Goal: Transaction & Acquisition: Book appointment/travel/reservation

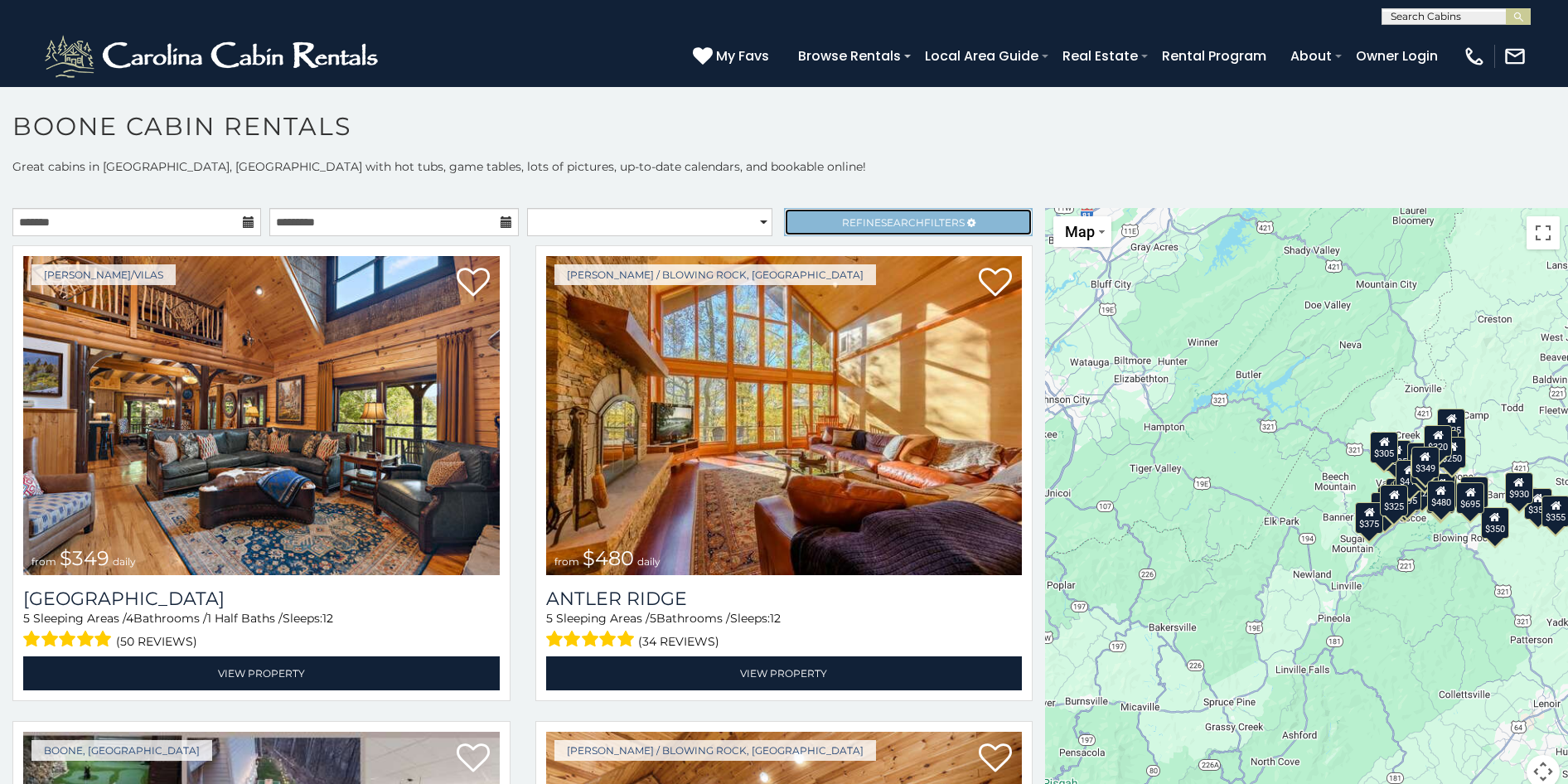
click at [866, 217] on span "Refine Search Filters" at bounding box center [903, 223] width 122 height 13
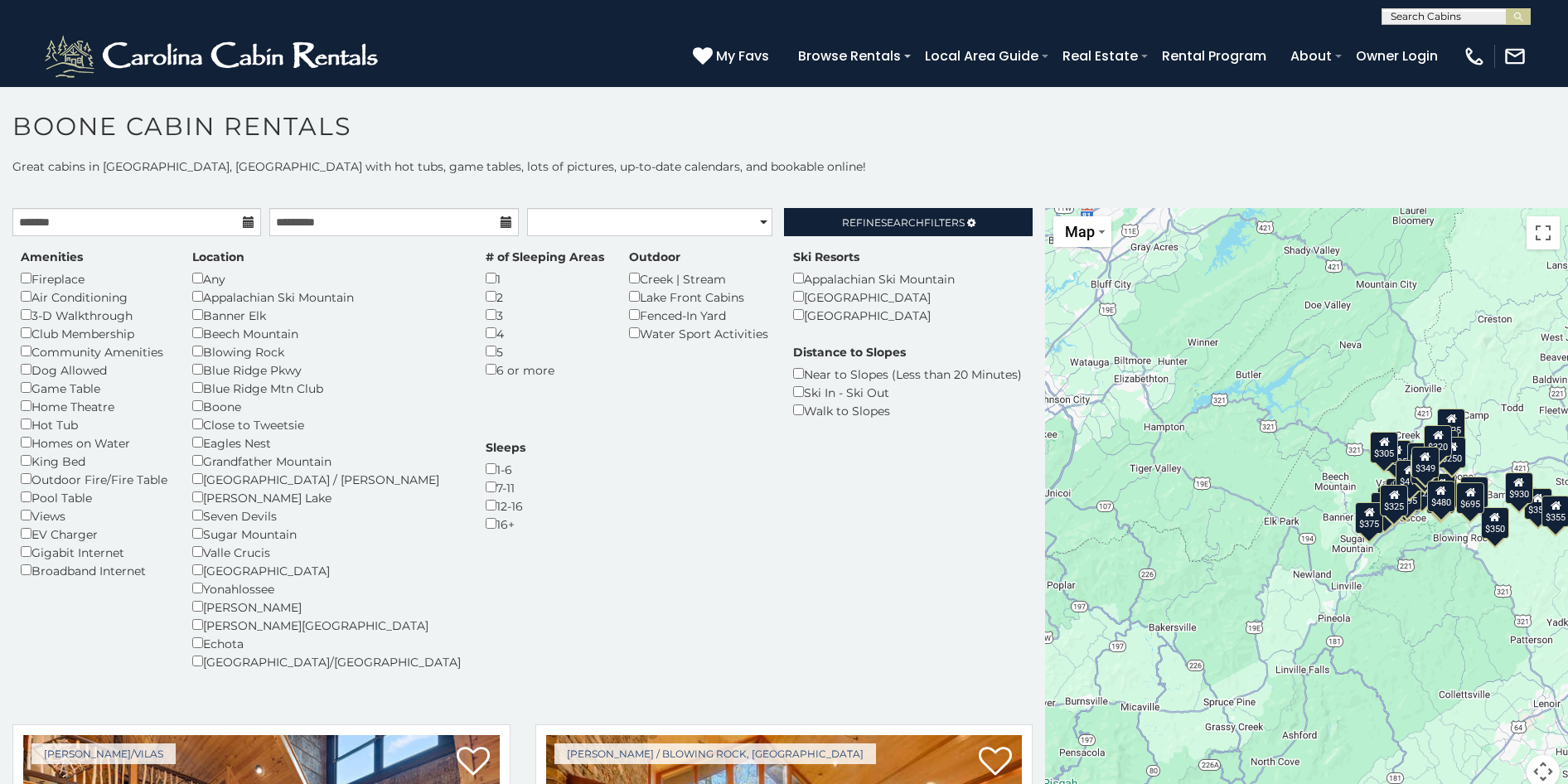
click at [20, 516] on div "Amenities Fireplace Air Conditioning 3-D Walkthrough Club Membership Community …" at bounding box center [94, 414] width 172 height 330
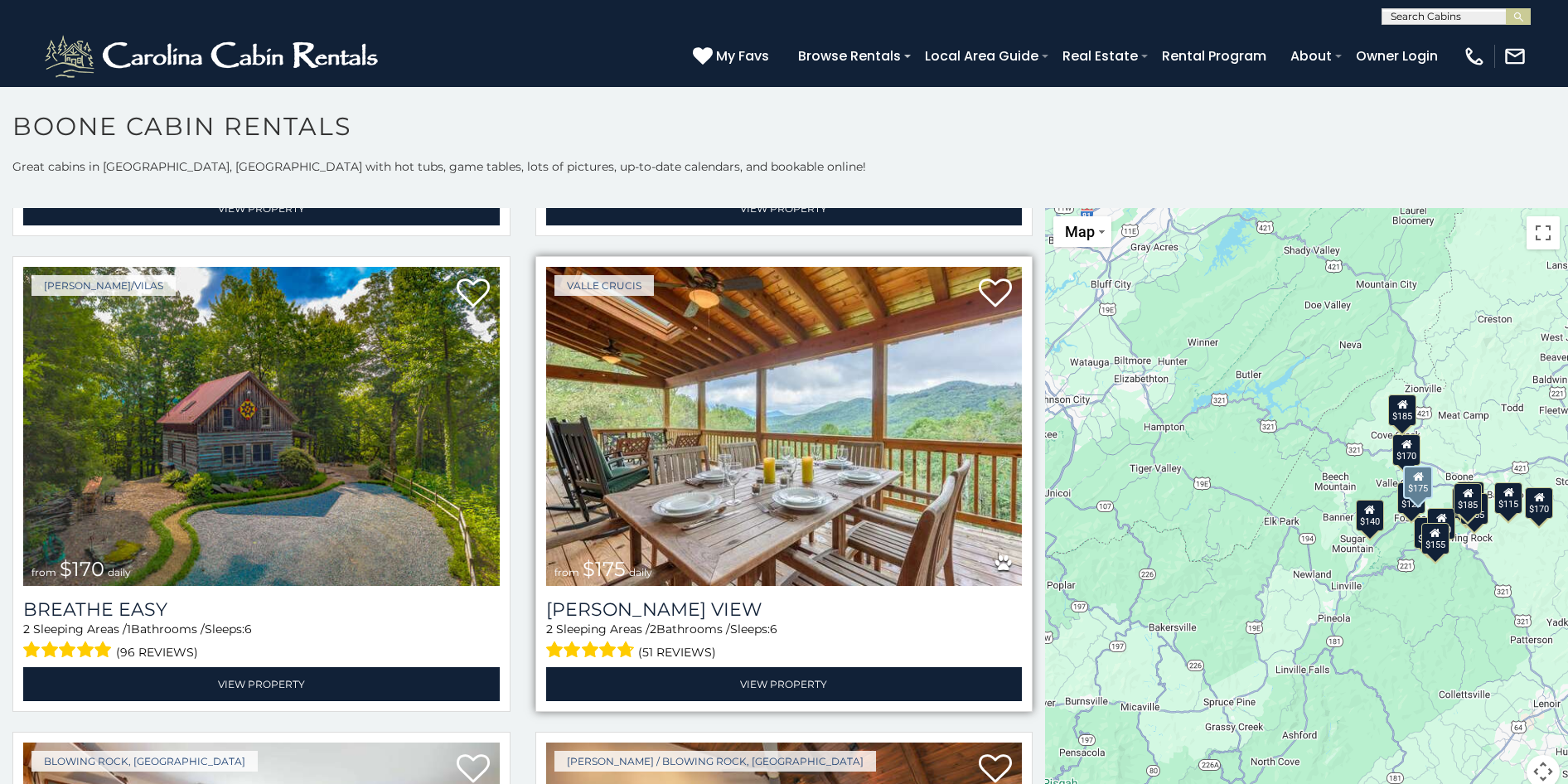
scroll to position [1408, 0]
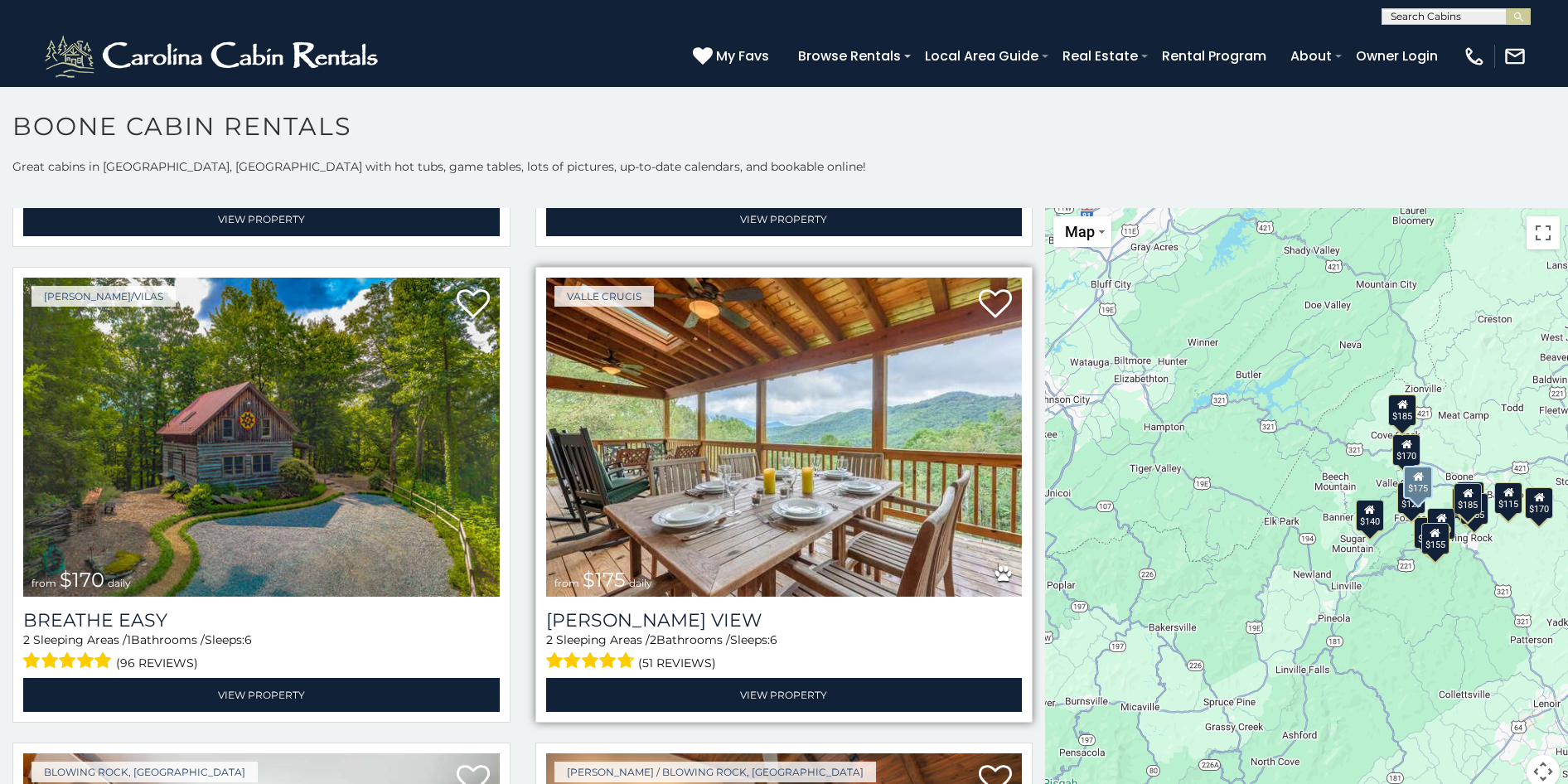
click at [722, 455] on img at bounding box center [784, 437] width 477 height 319
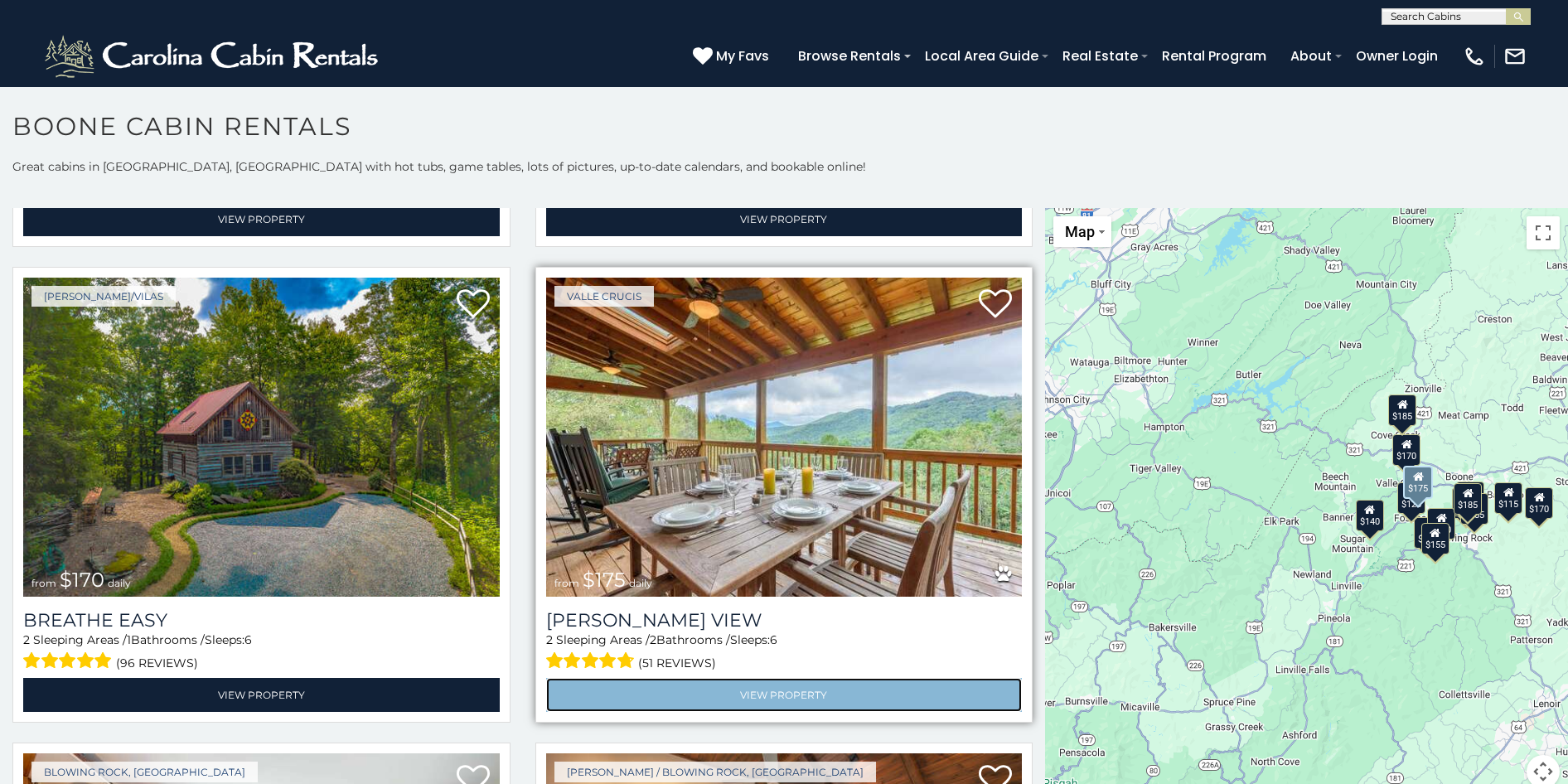
click at [722, 687] on link "View Property" at bounding box center [784, 695] width 477 height 34
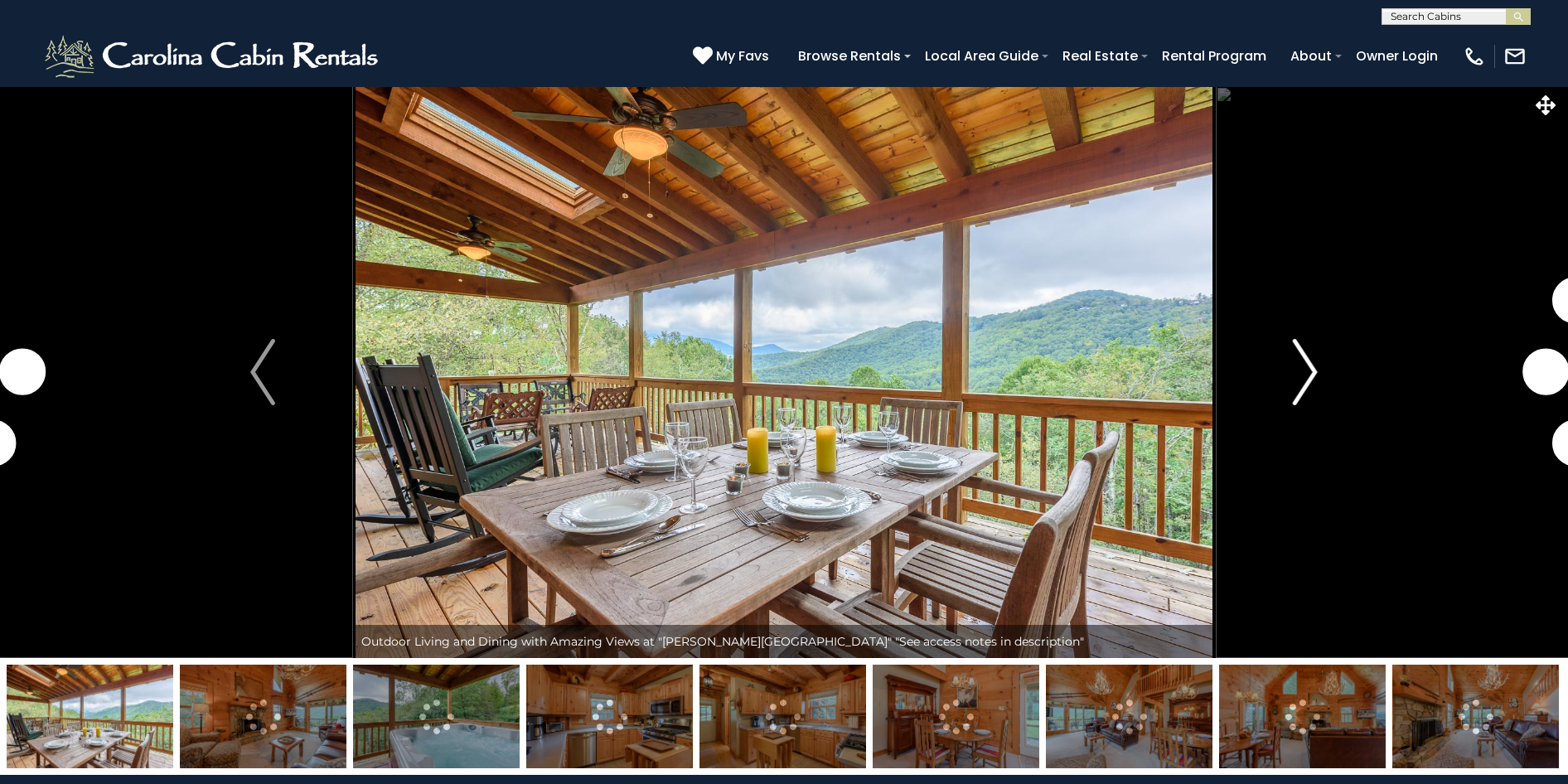
click at [1293, 381] on img "Next" at bounding box center [1305, 372] width 25 height 66
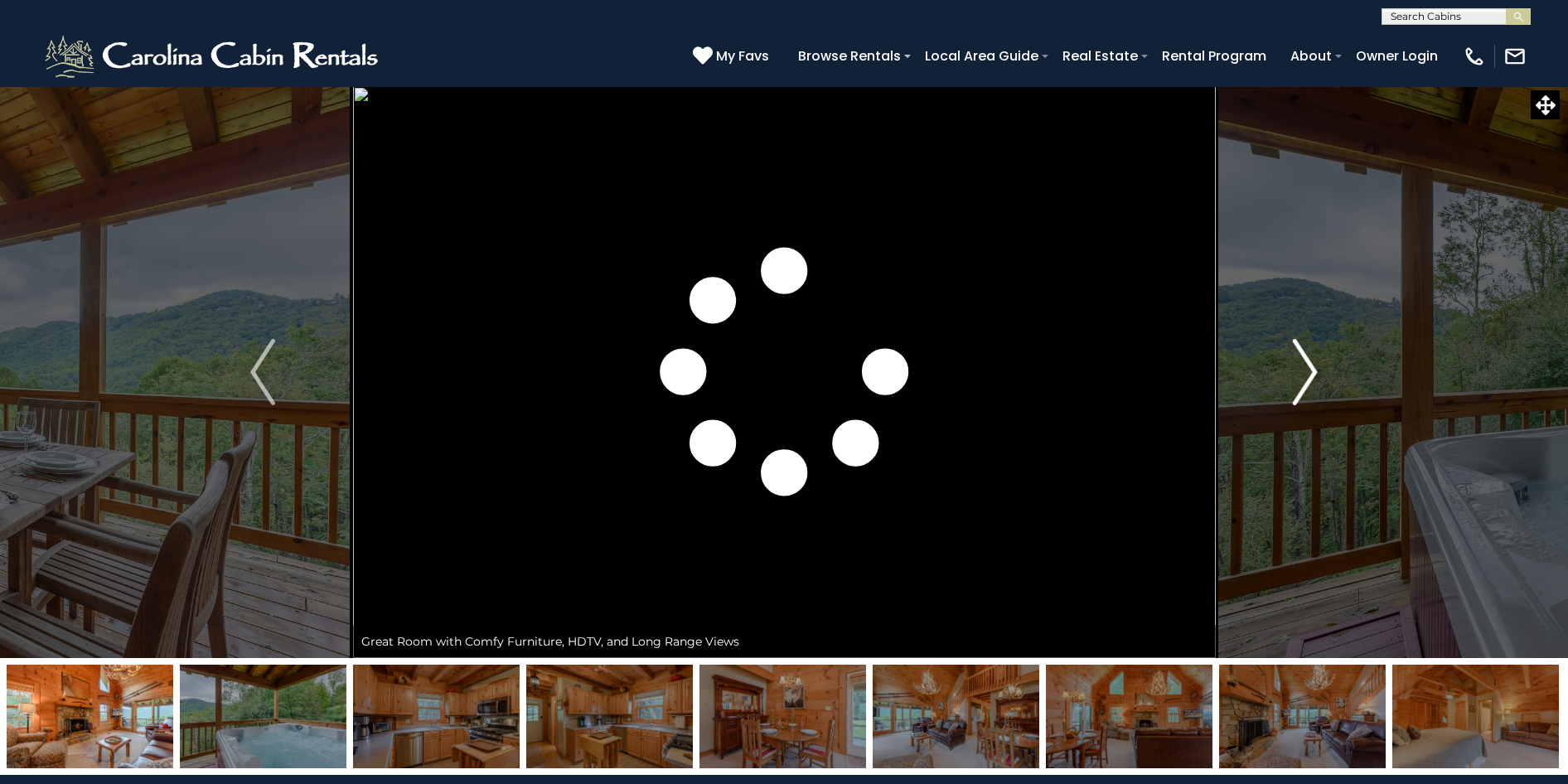
click at [1293, 381] on img "Next" at bounding box center [1305, 372] width 25 height 66
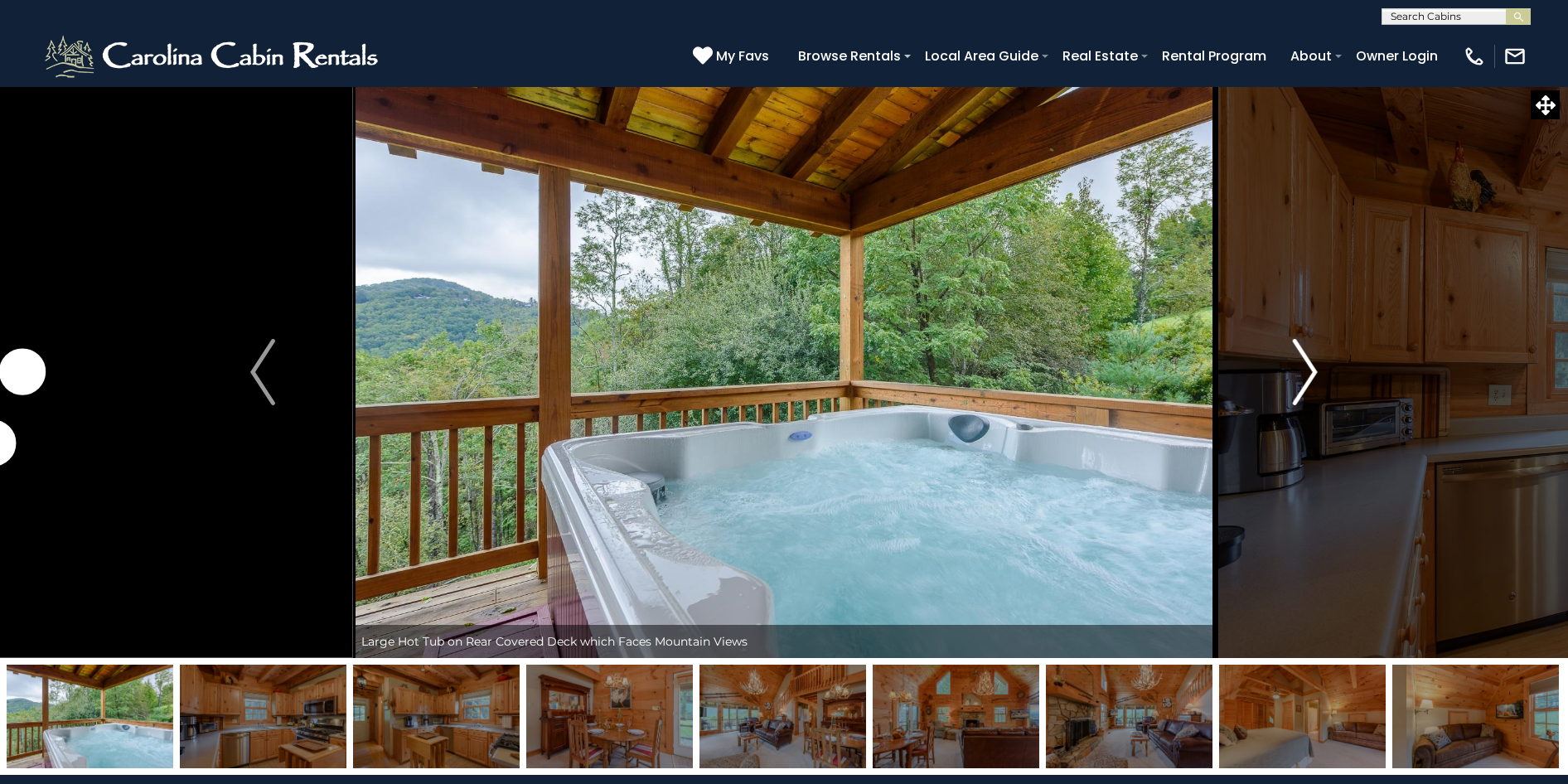
click at [1294, 387] on img "Next" at bounding box center [1305, 372] width 25 height 66
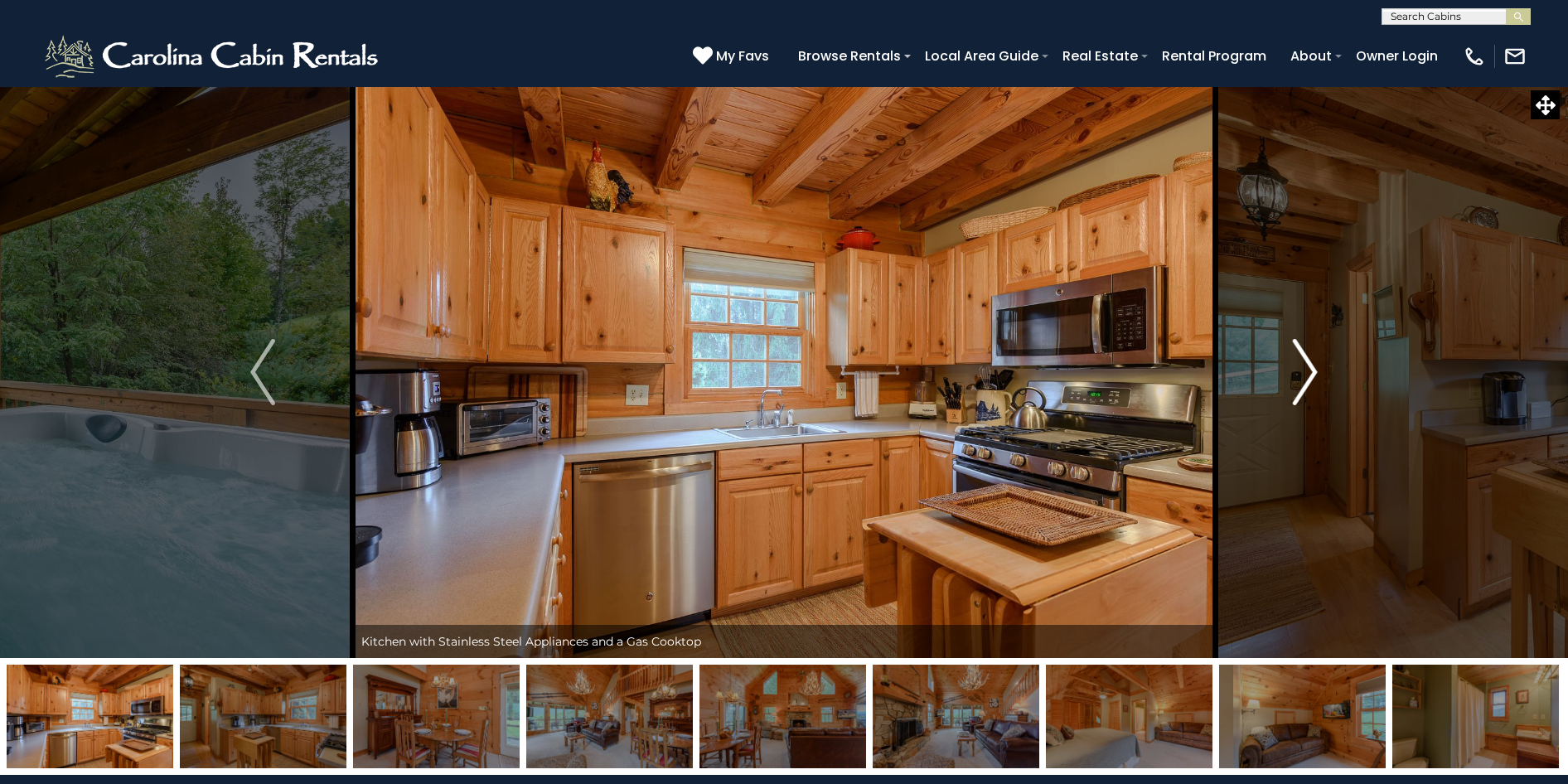
click at [1294, 388] on img "Next" at bounding box center [1305, 372] width 25 height 66
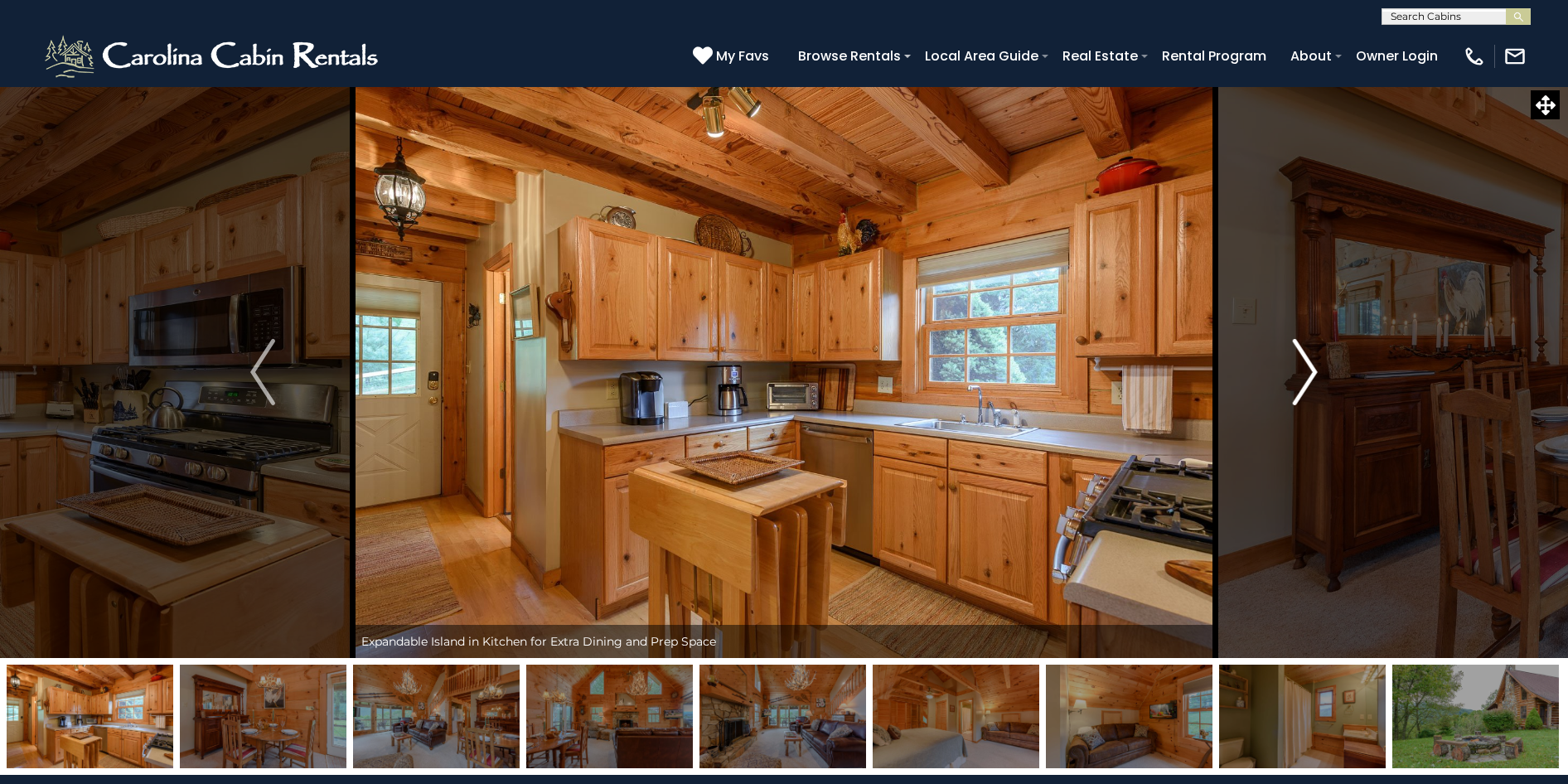
click at [1294, 388] on img "Next" at bounding box center [1305, 372] width 25 height 66
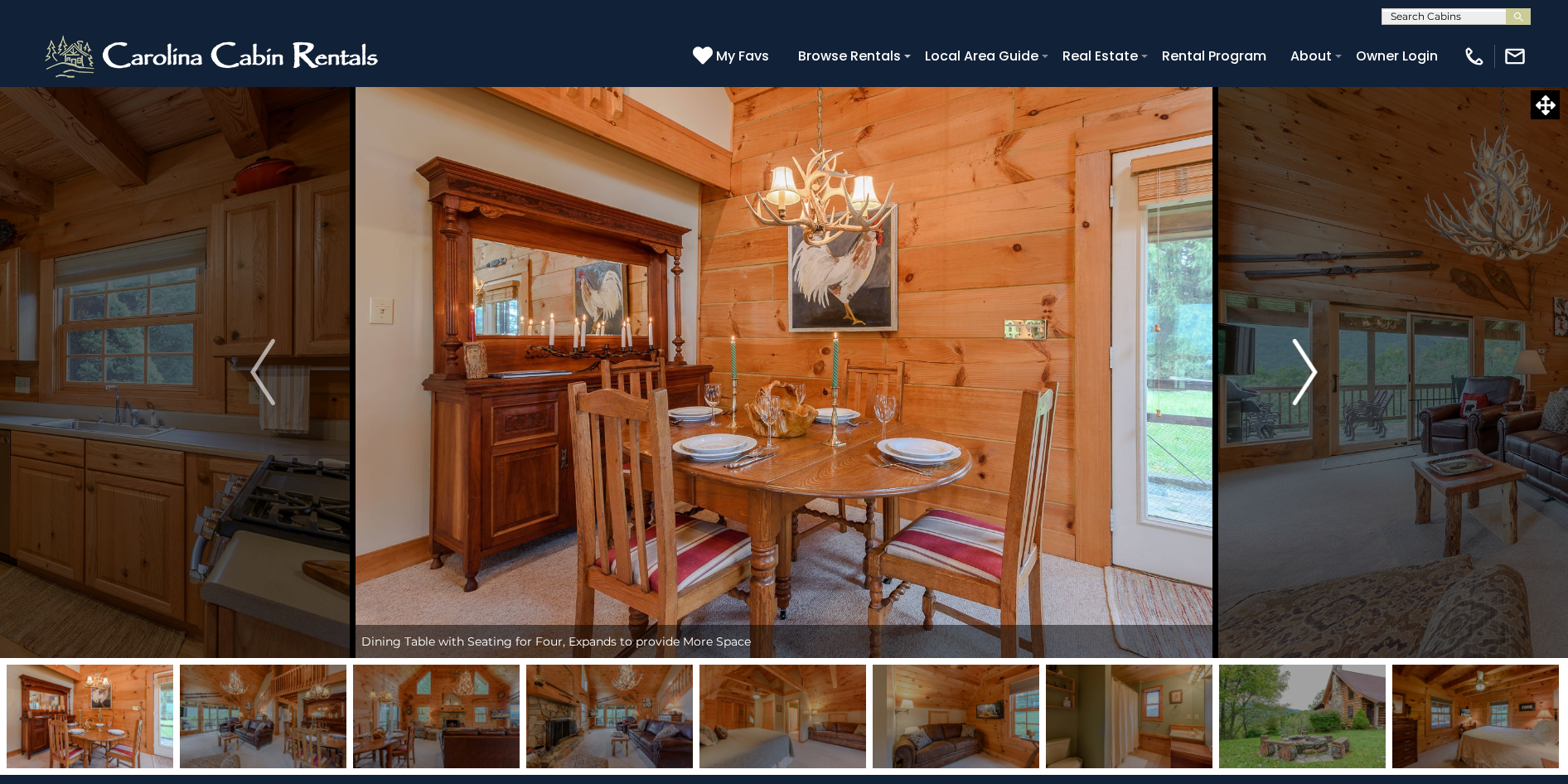
click at [1292, 392] on button "Next" at bounding box center [1305, 371] width 180 height 572
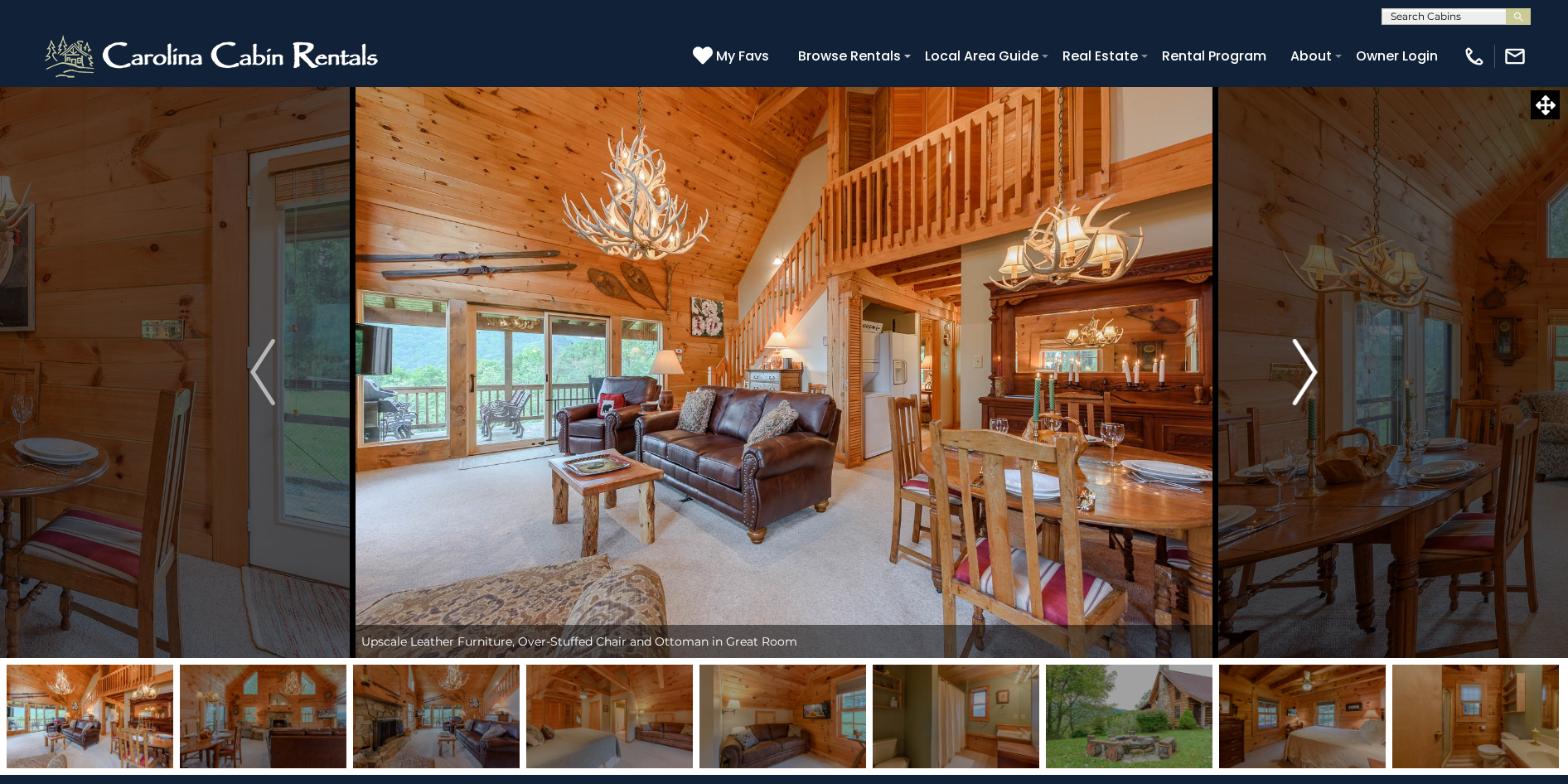
click at [1292, 392] on button "Next" at bounding box center [1305, 371] width 180 height 572
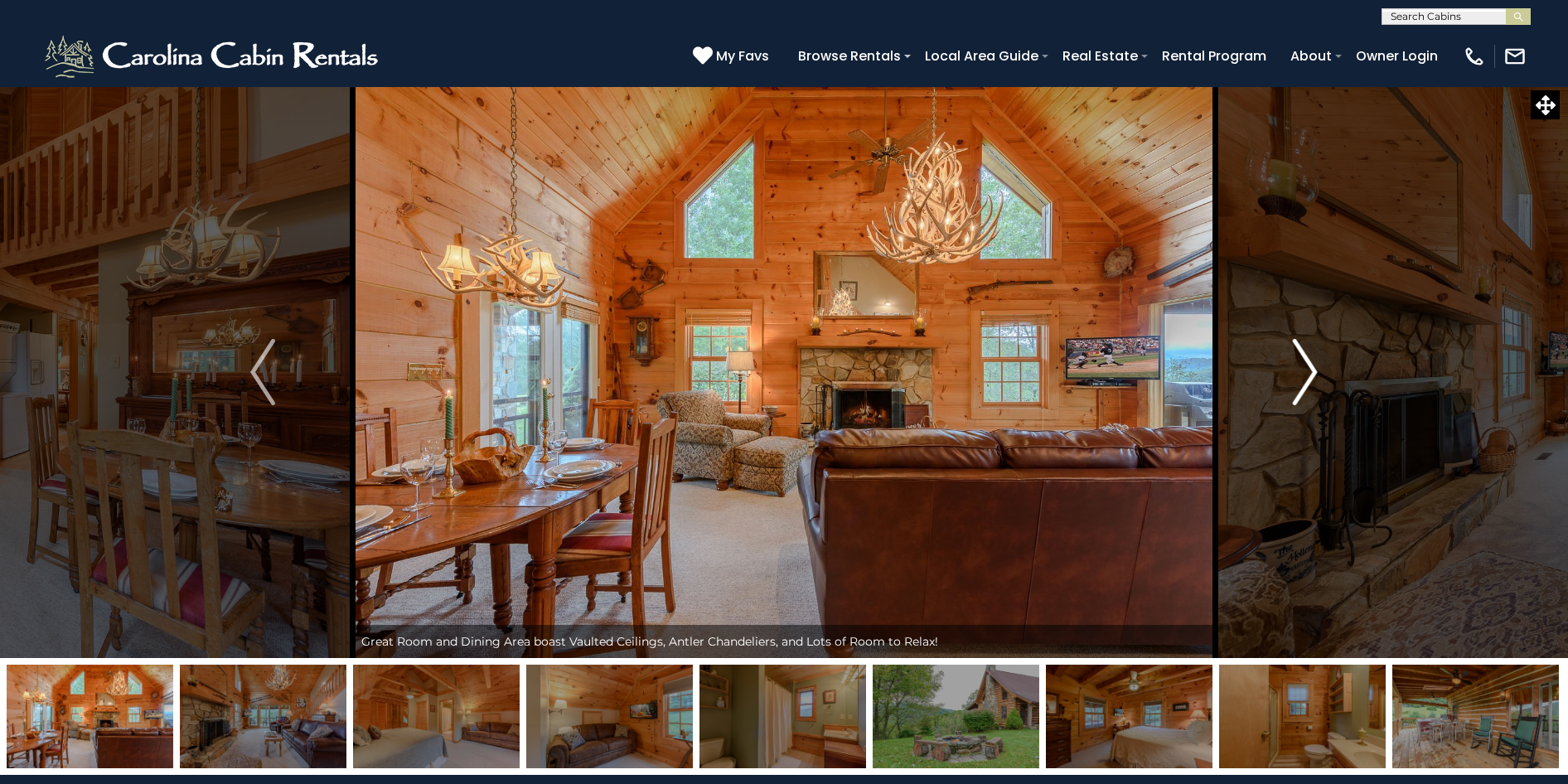
click at [1292, 392] on button "Next" at bounding box center [1305, 371] width 180 height 572
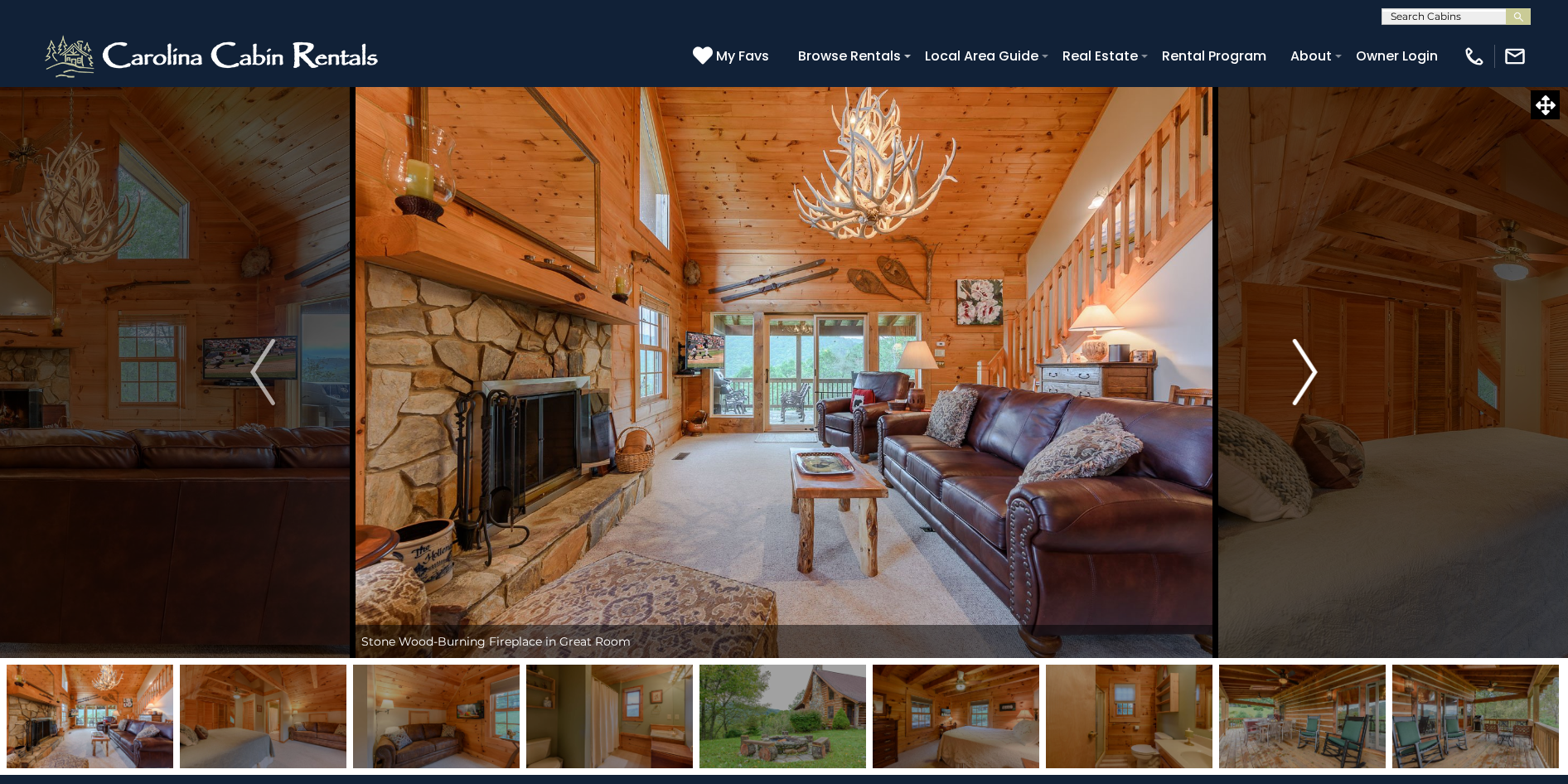
click at [1292, 392] on button "Next" at bounding box center [1305, 371] width 180 height 572
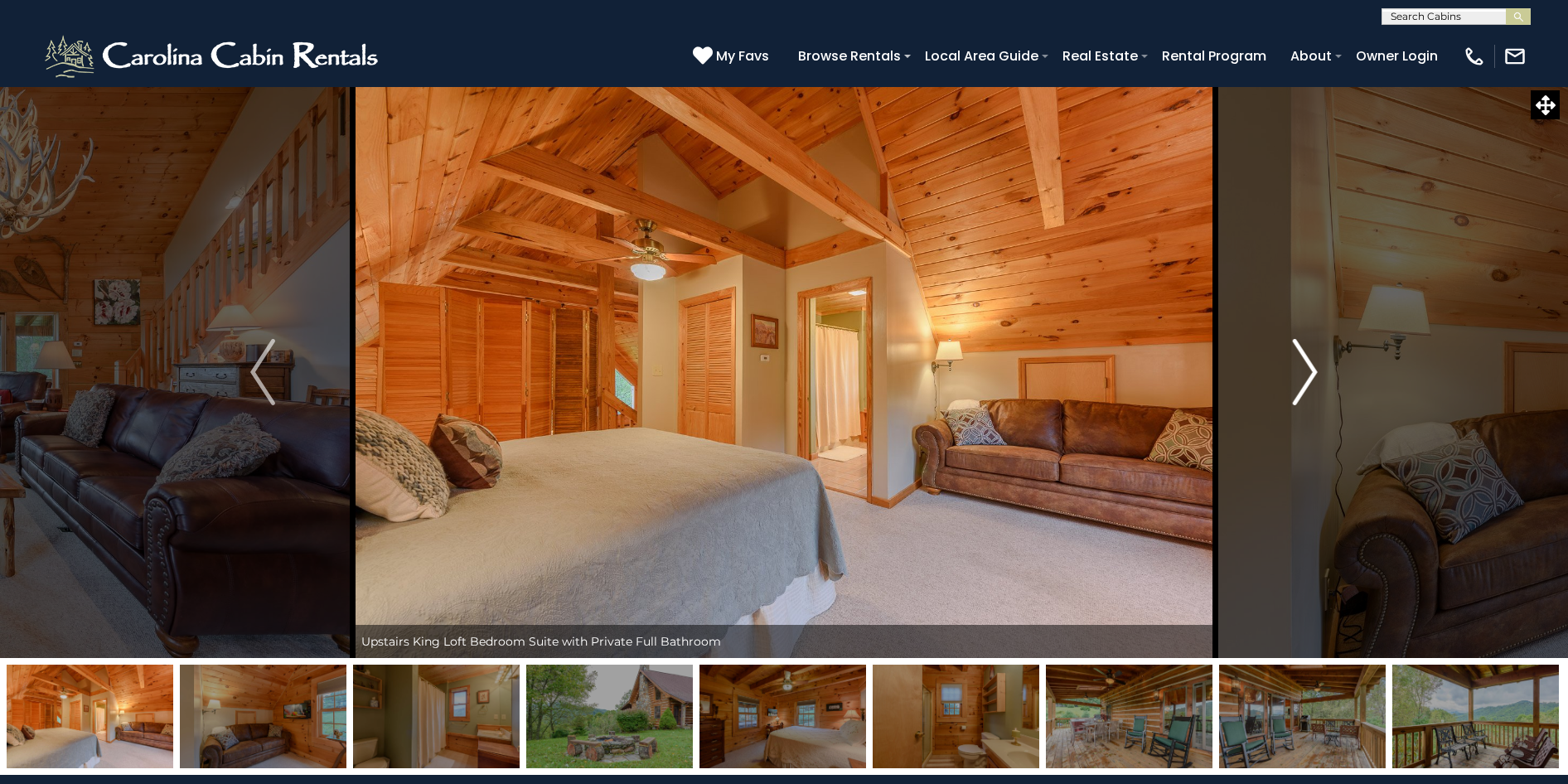
click at [1292, 392] on button "Next" at bounding box center [1305, 371] width 180 height 572
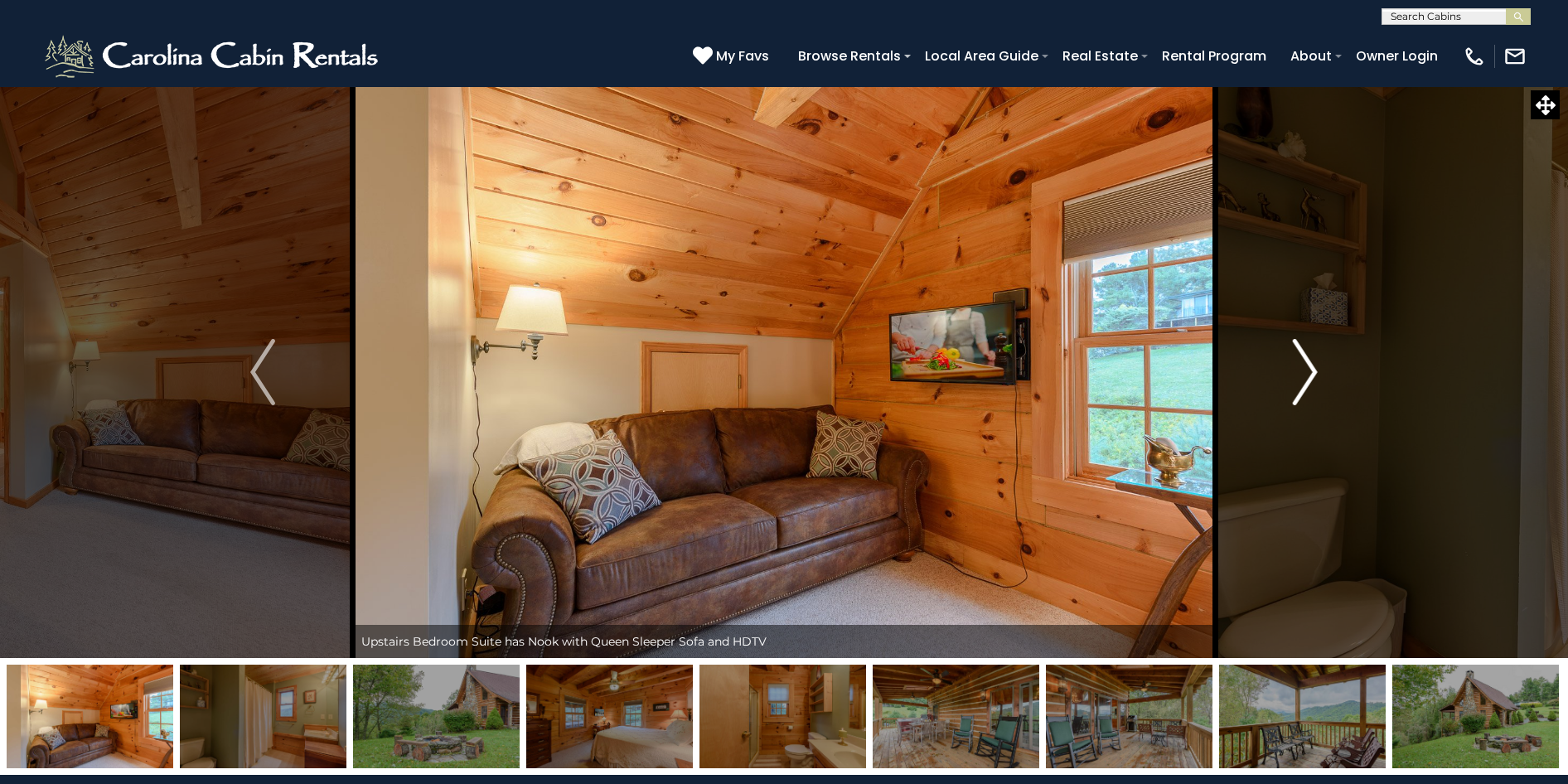
click at [1292, 392] on button "Next" at bounding box center [1305, 371] width 180 height 572
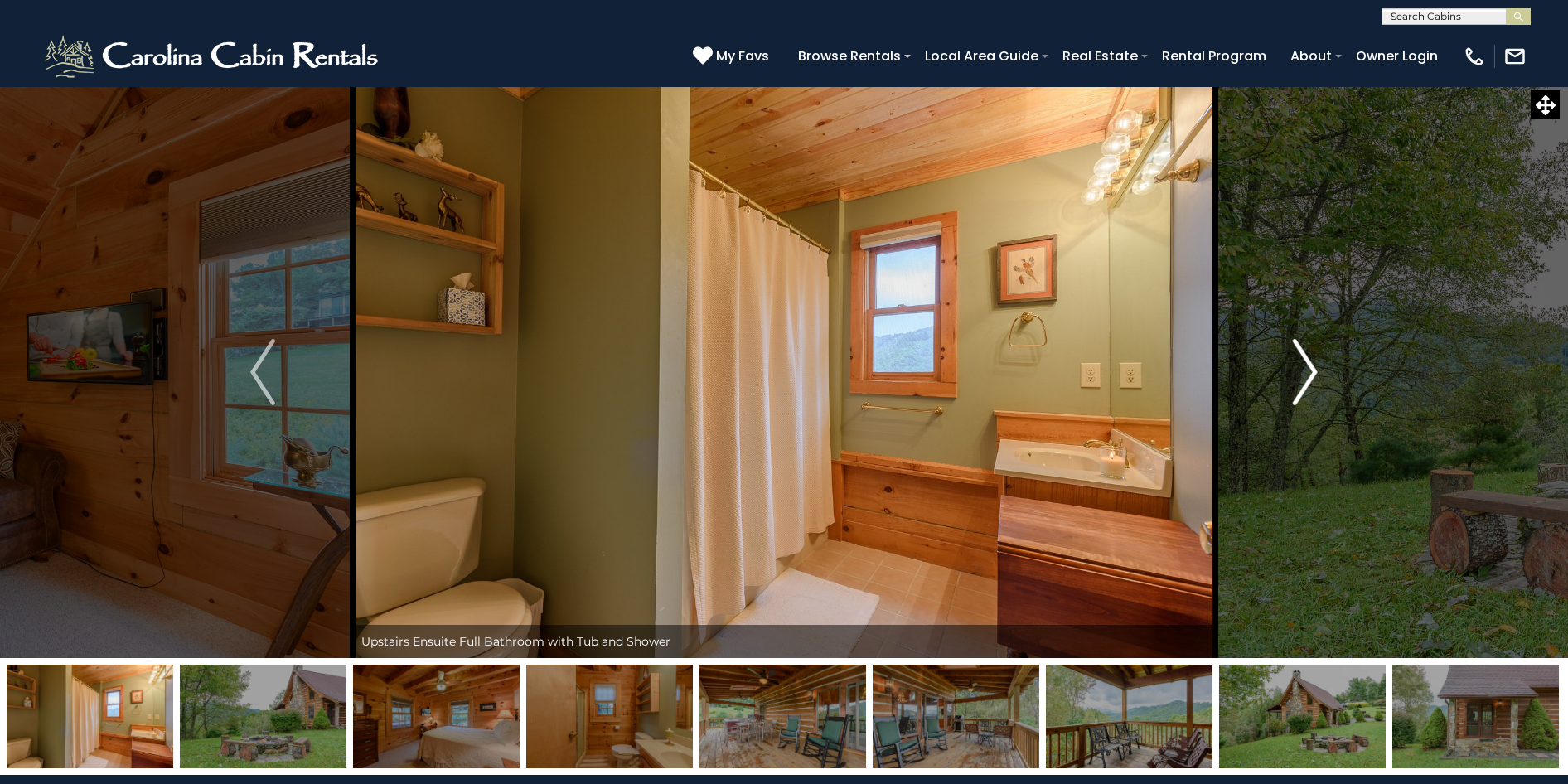
click at [1292, 392] on button "Next" at bounding box center [1305, 371] width 180 height 572
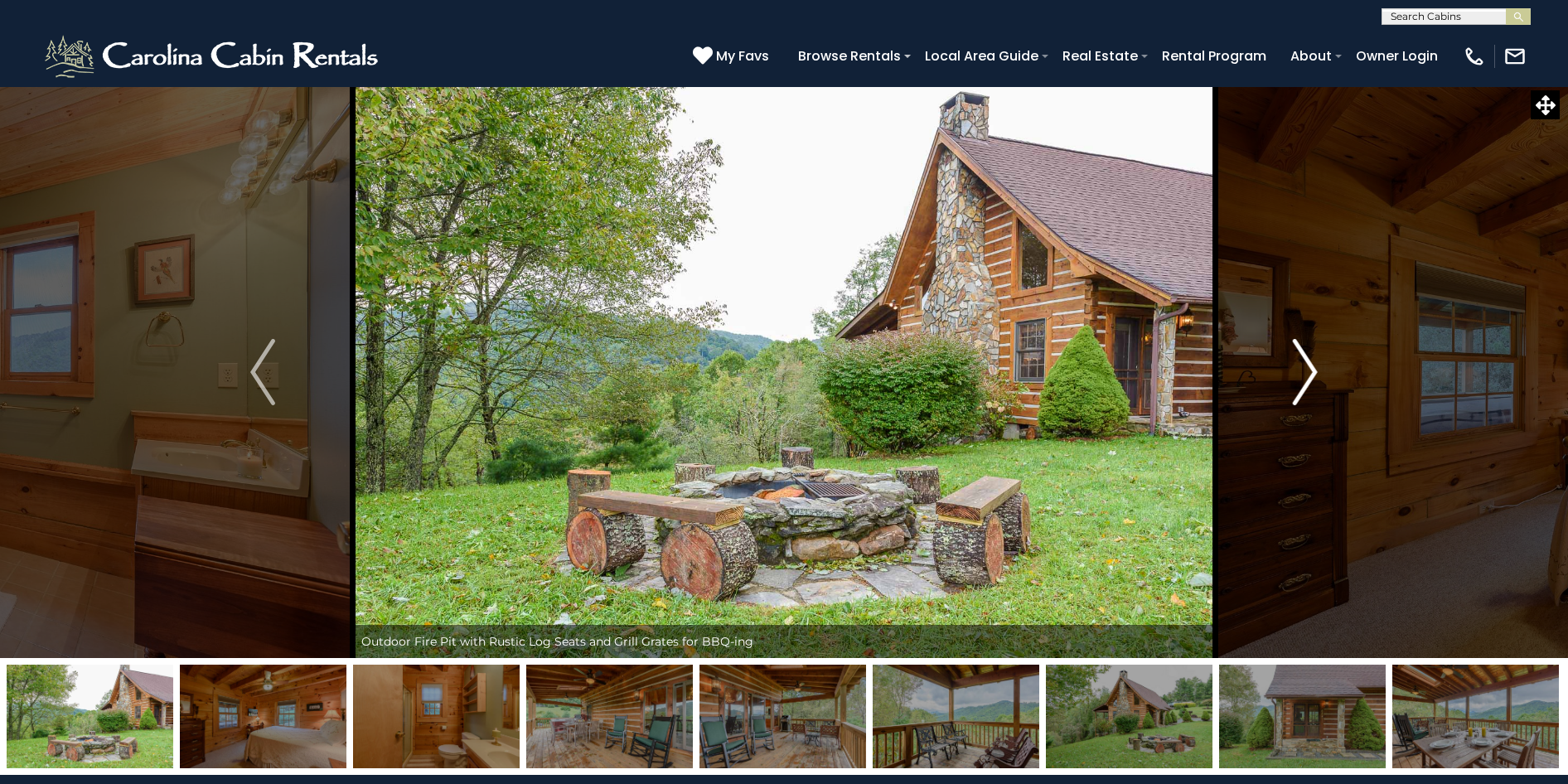
click at [1292, 392] on button "Next" at bounding box center [1305, 371] width 180 height 572
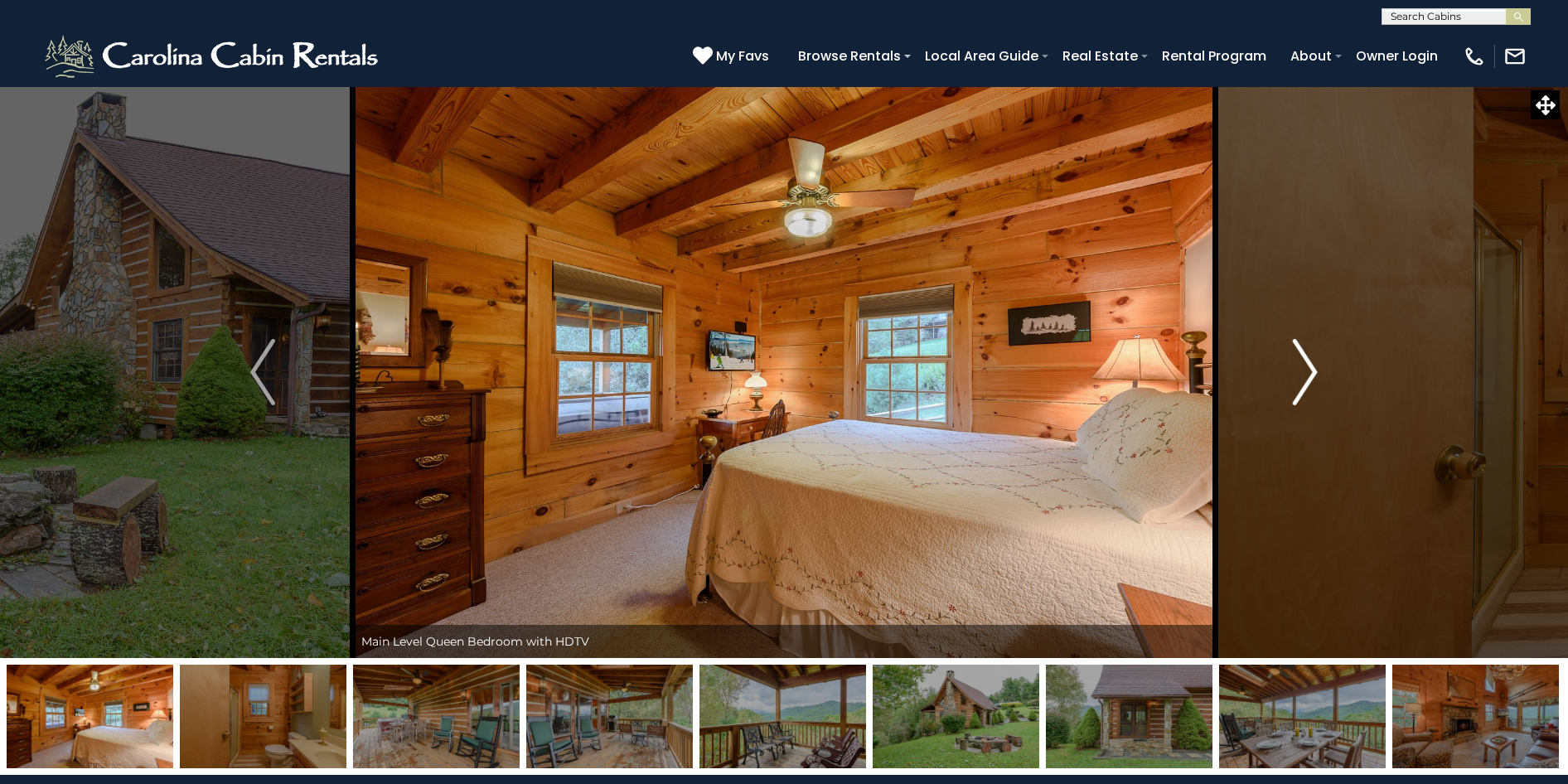
click at [1292, 392] on button "Next" at bounding box center [1305, 371] width 180 height 572
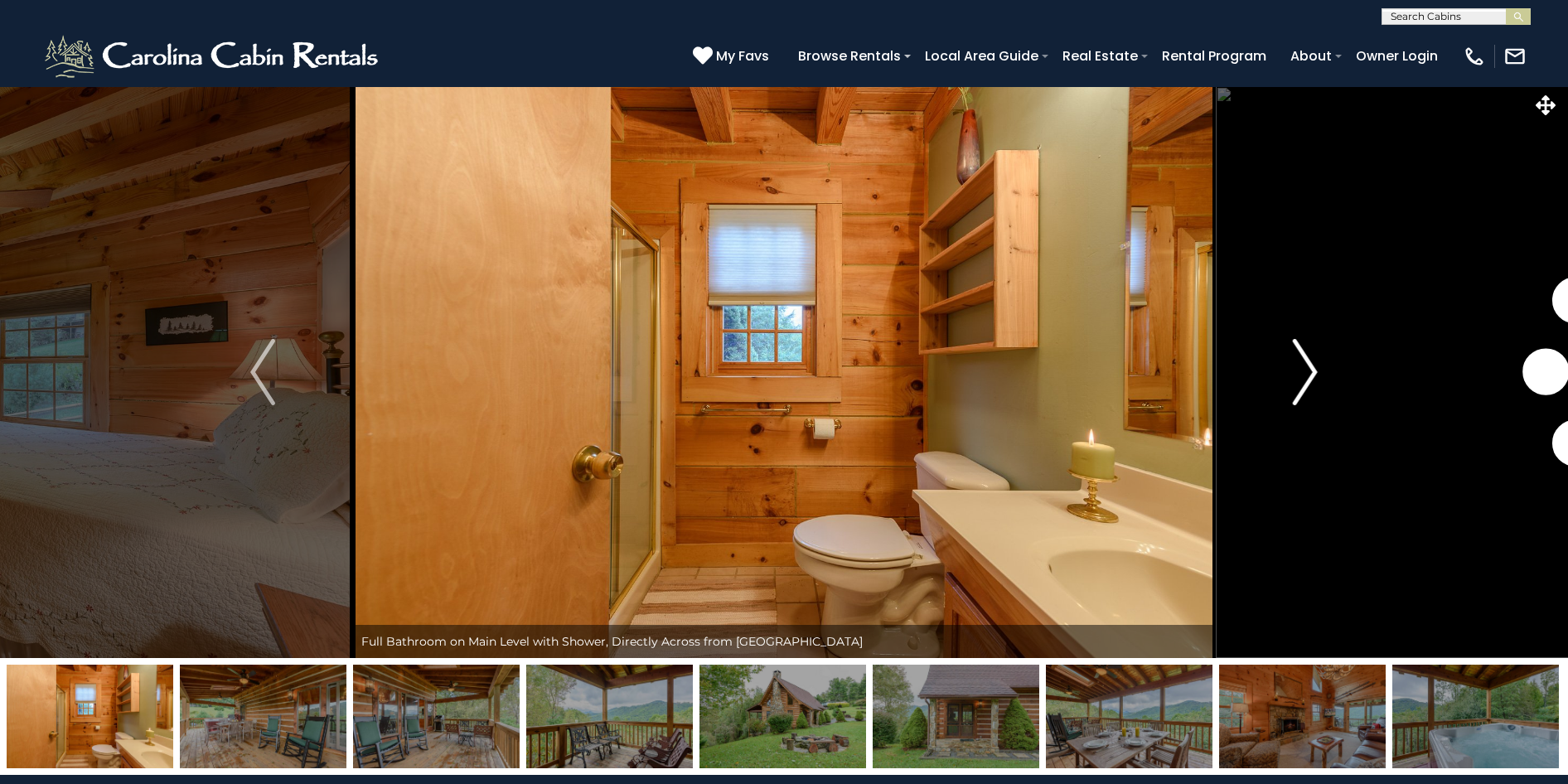
click at [1292, 392] on button "Next" at bounding box center [1305, 371] width 180 height 572
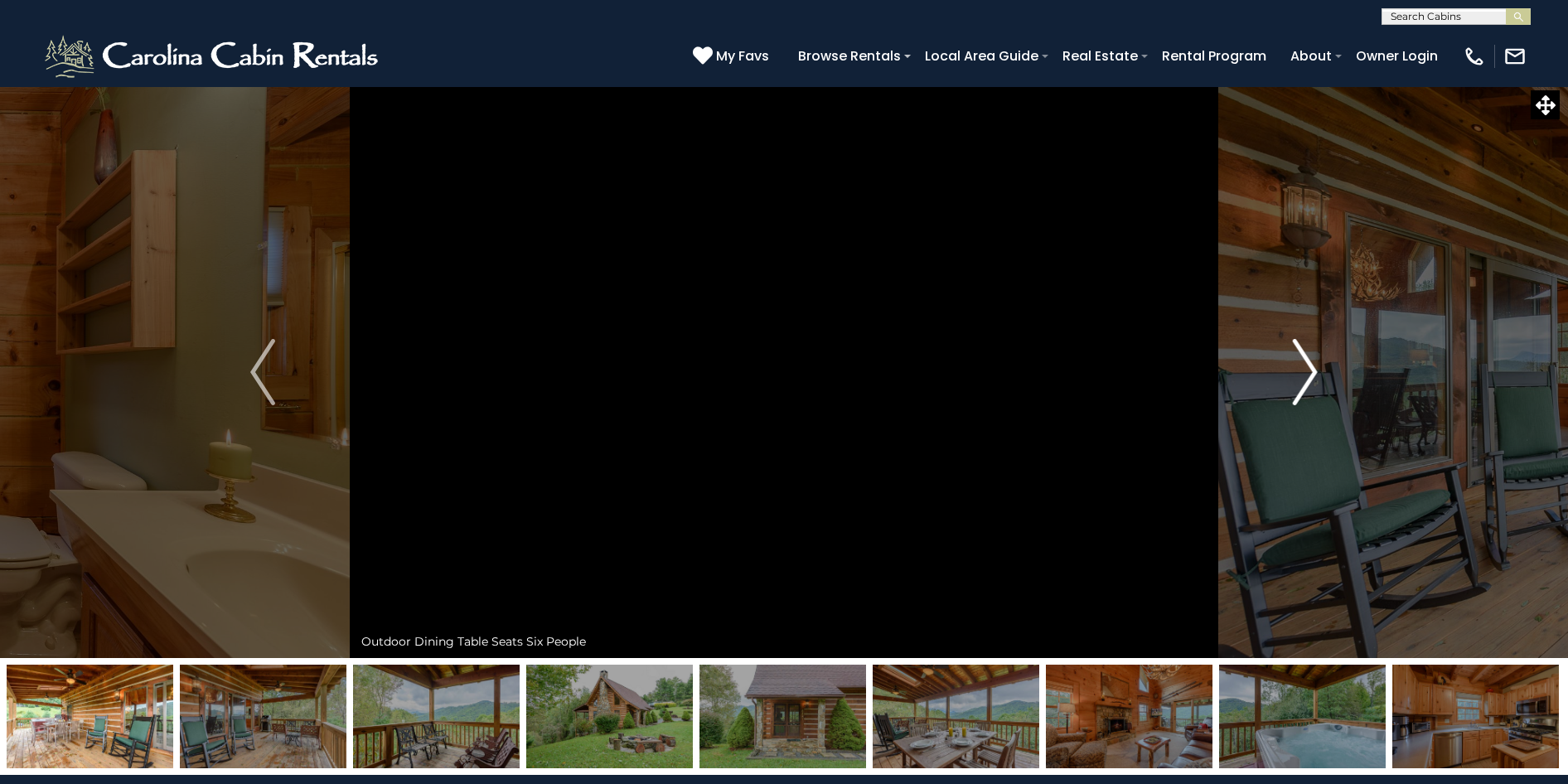
click at [1292, 392] on button "Next" at bounding box center [1305, 371] width 180 height 572
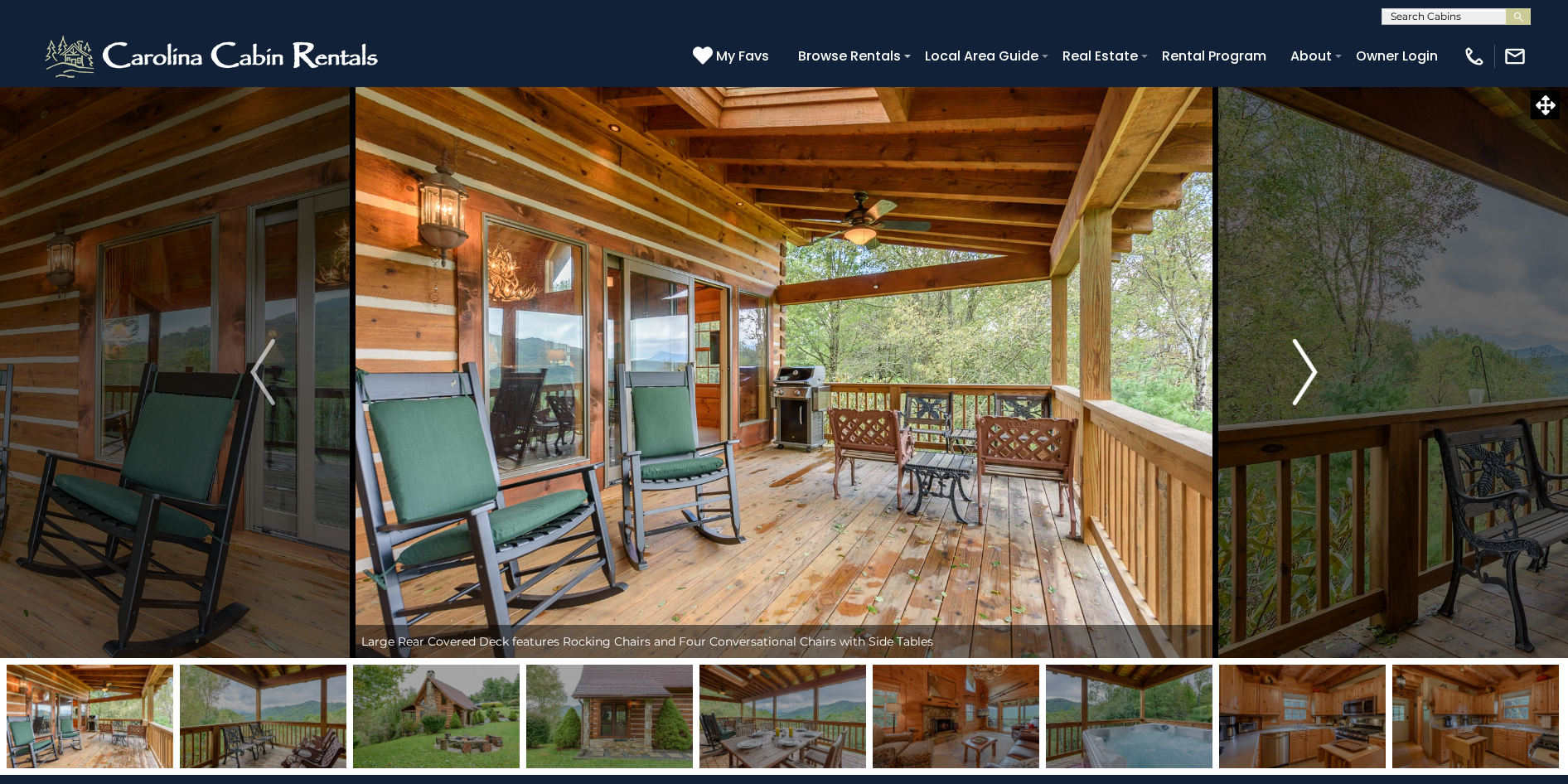
click at [1292, 392] on button "Next" at bounding box center [1305, 371] width 180 height 572
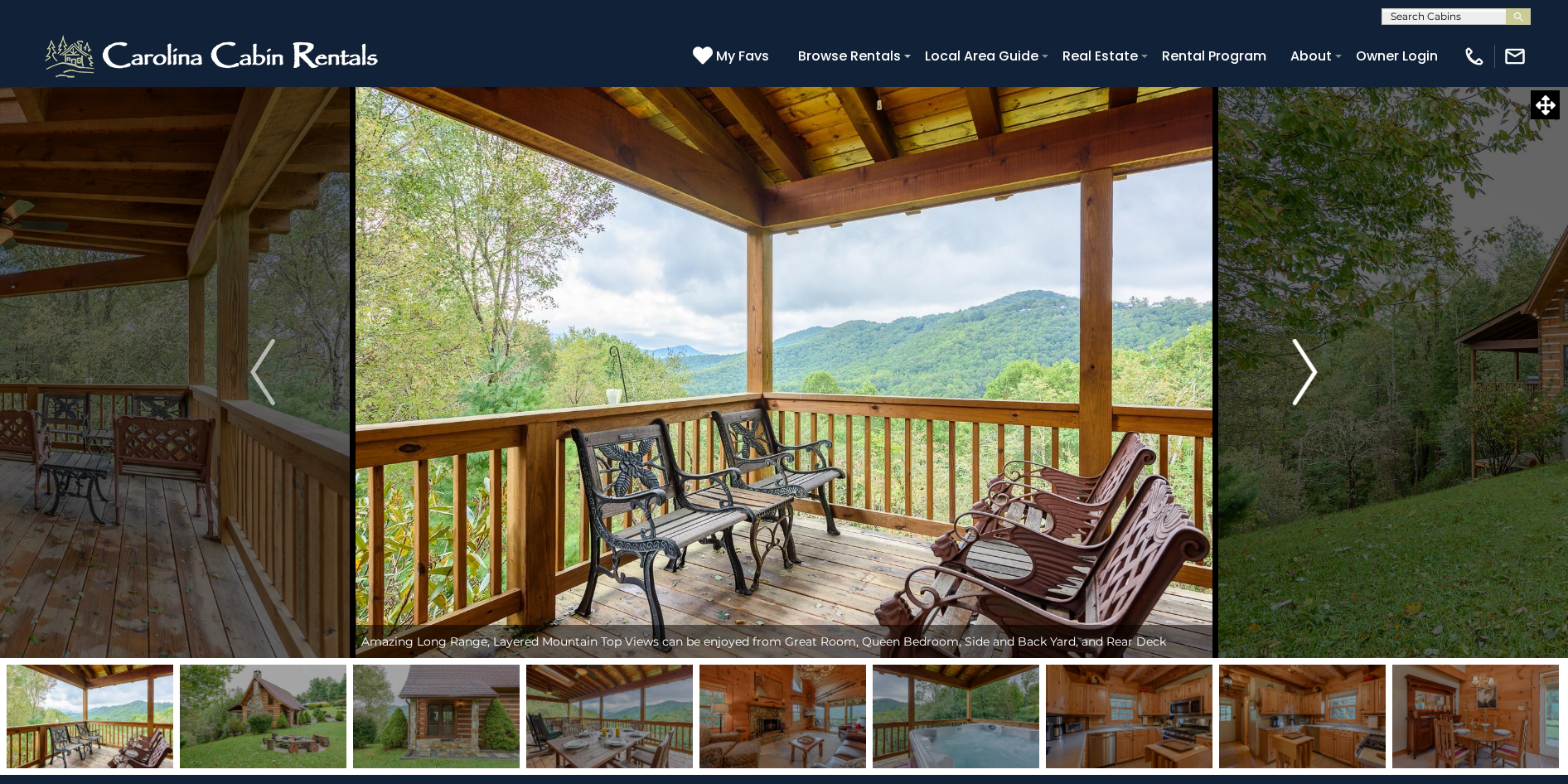
click at [1292, 392] on button "Next" at bounding box center [1305, 371] width 180 height 572
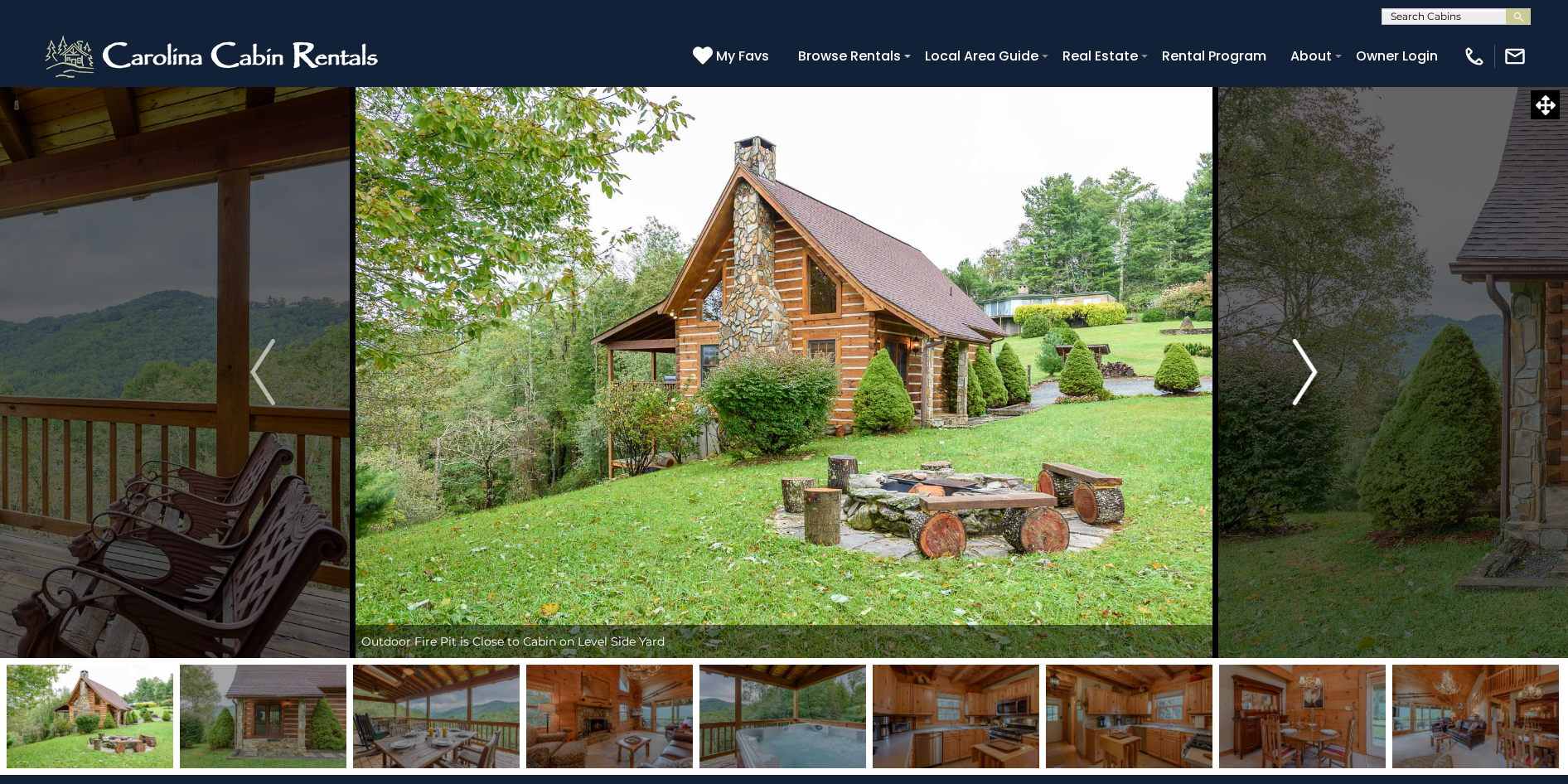
click at [1292, 392] on button "Next" at bounding box center [1305, 371] width 180 height 572
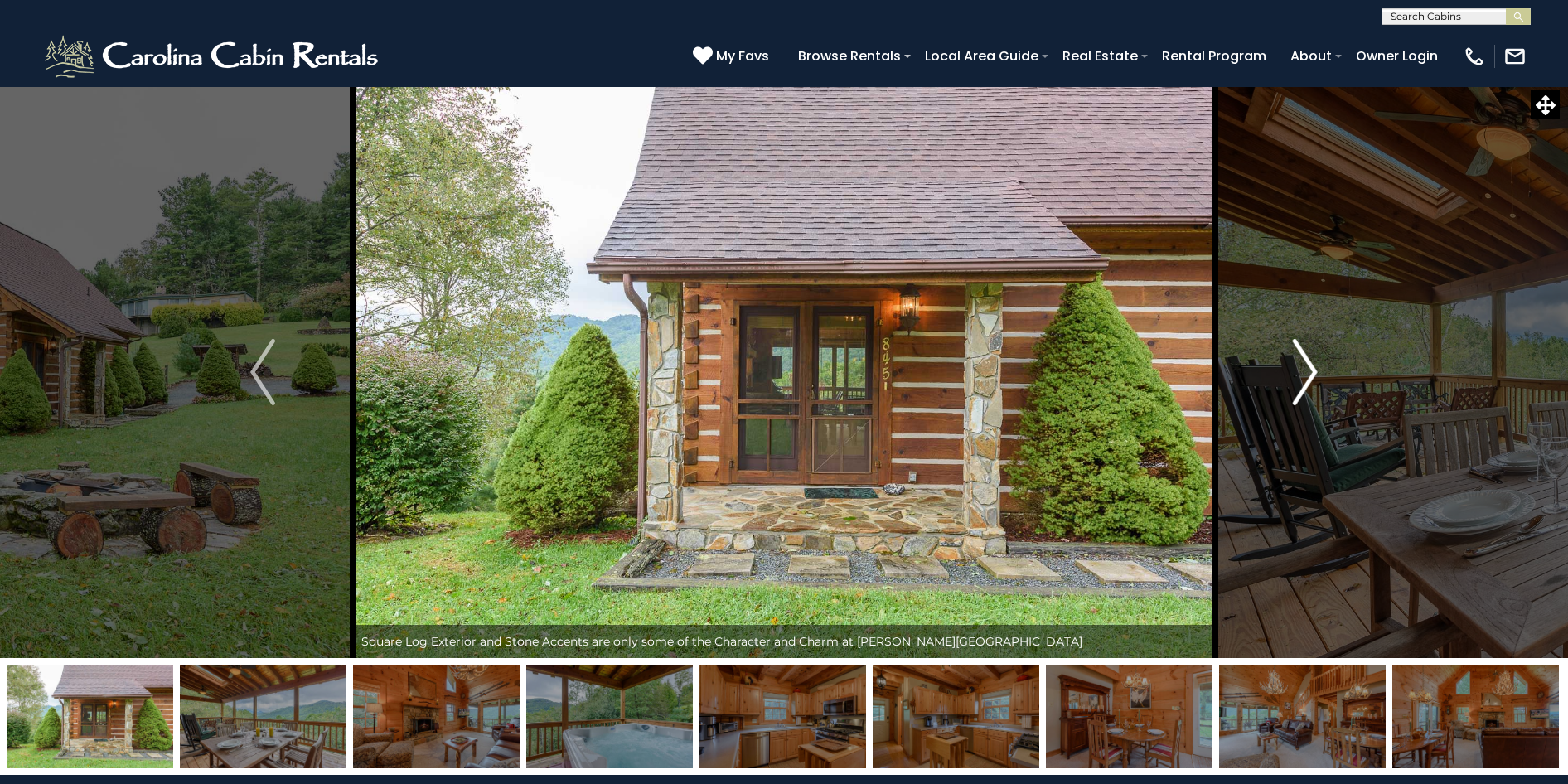
click at [1292, 392] on button "Next" at bounding box center [1305, 371] width 180 height 572
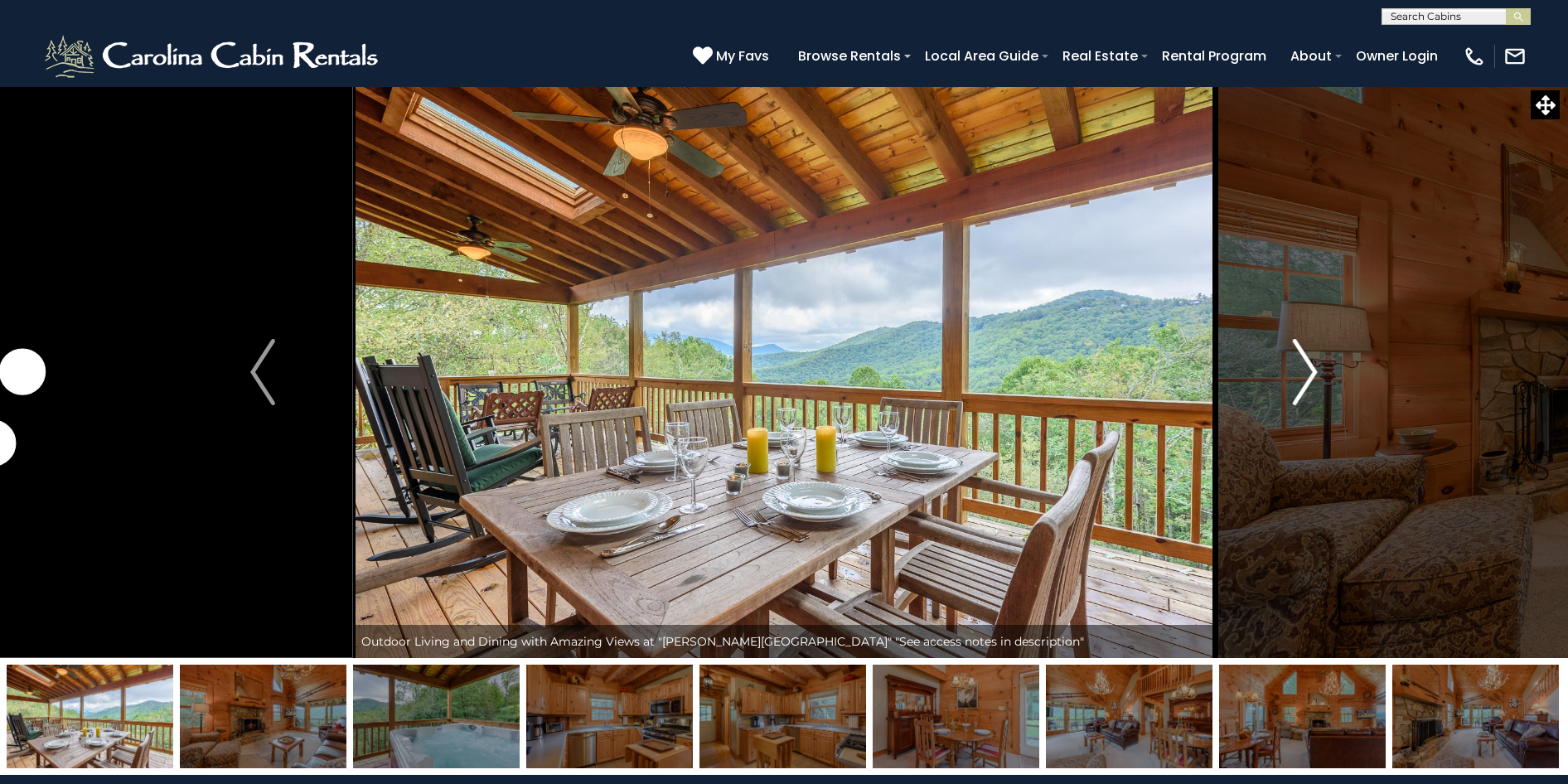
click at [1320, 365] on button "Next" at bounding box center [1305, 371] width 180 height 572
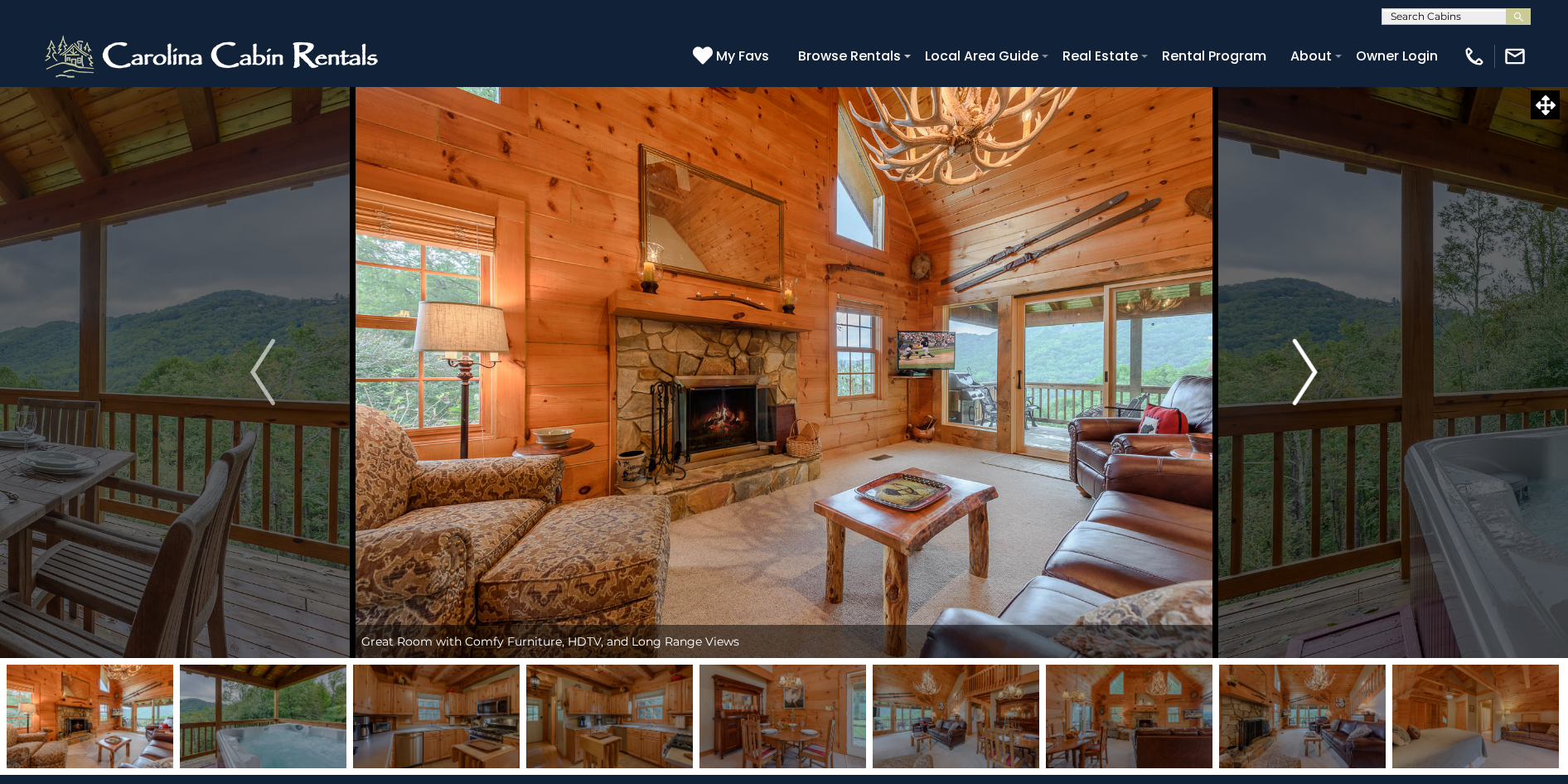
click at [1319, 366] on button "Next" at bounding box center [1305, 371] width 180 height 572
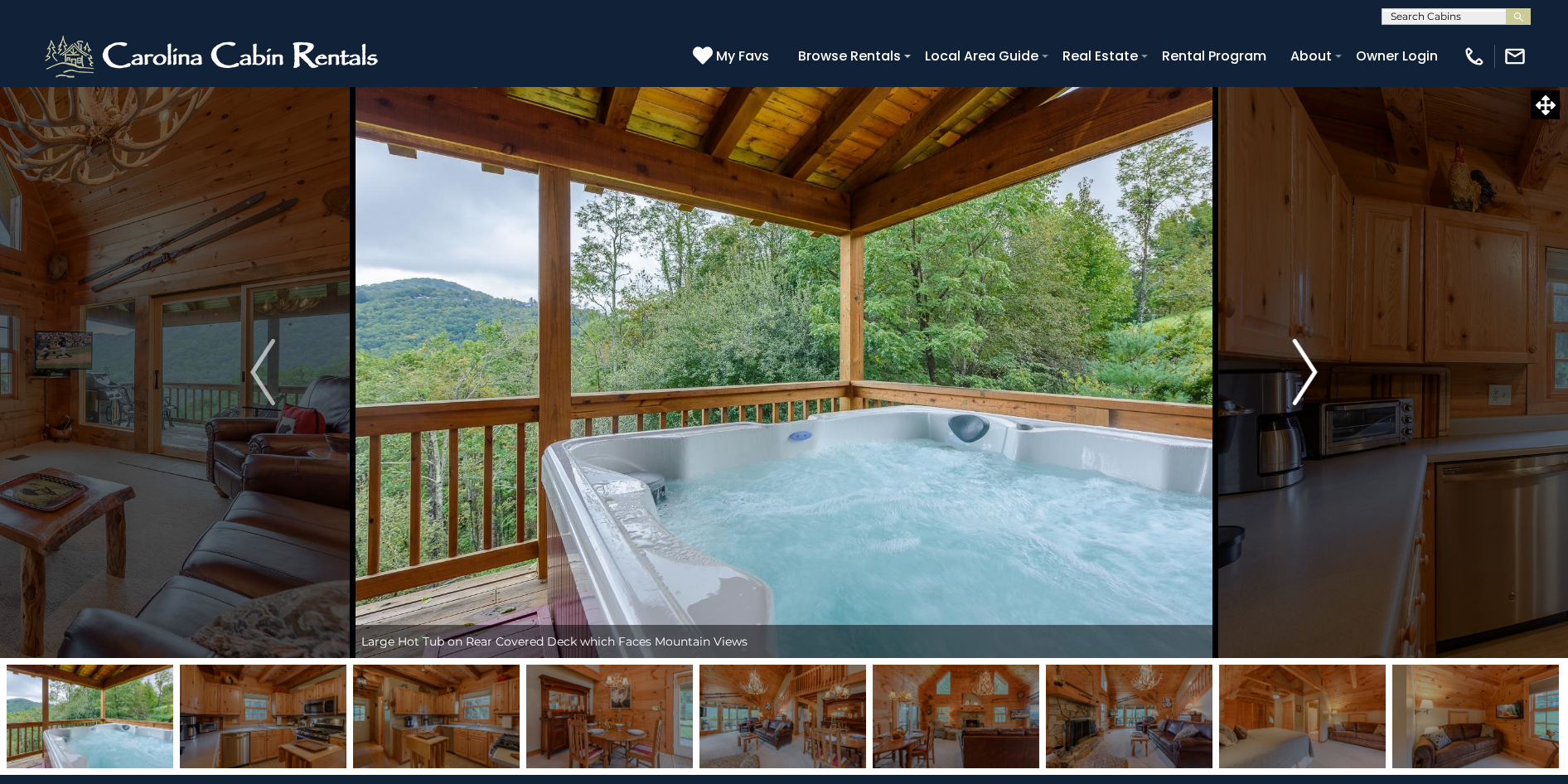
click at [1319, 366] on button "Next" at bounding box center [1305, 371] width 180 height 572
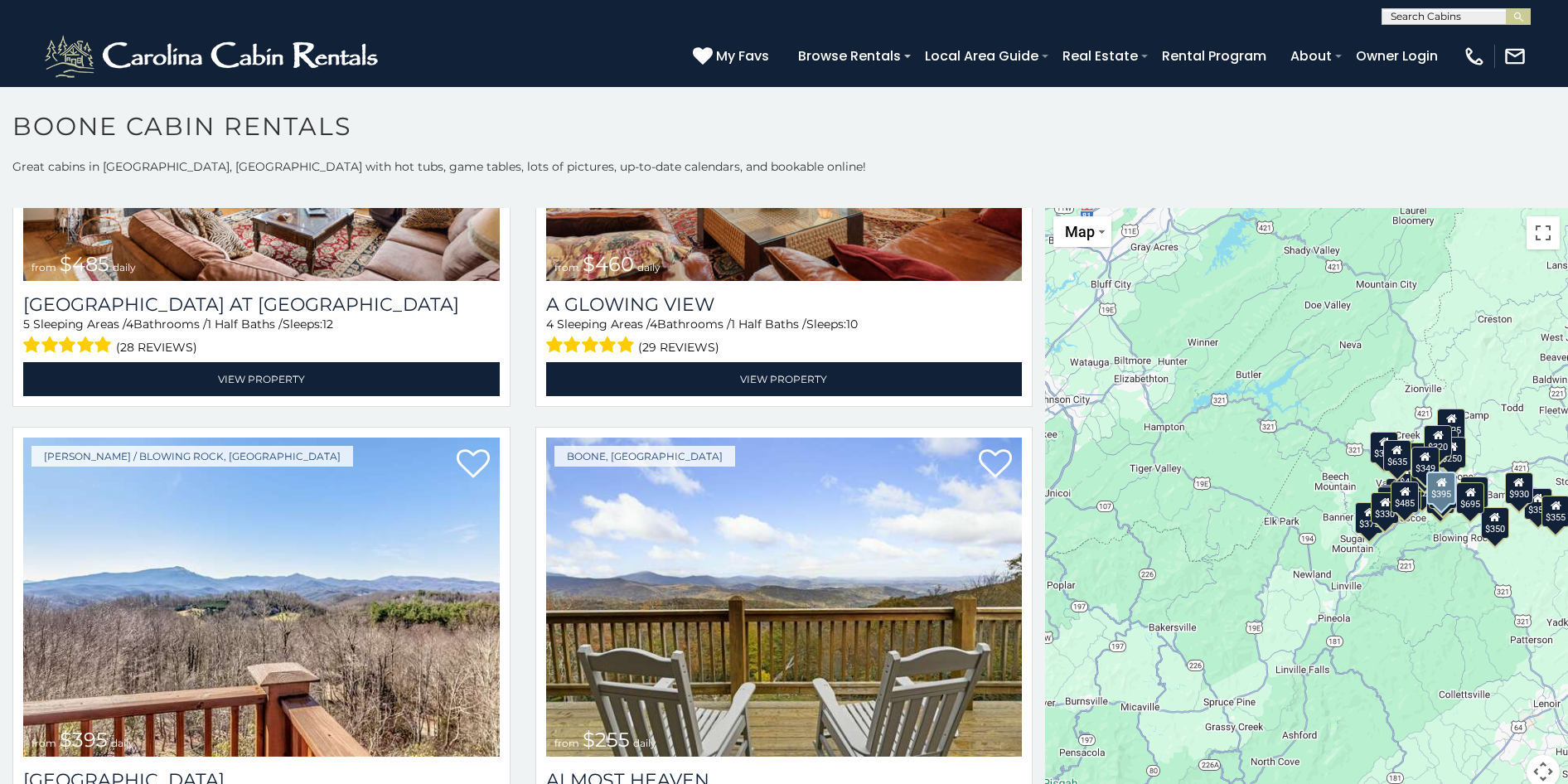
scroll to position [3231, 0]
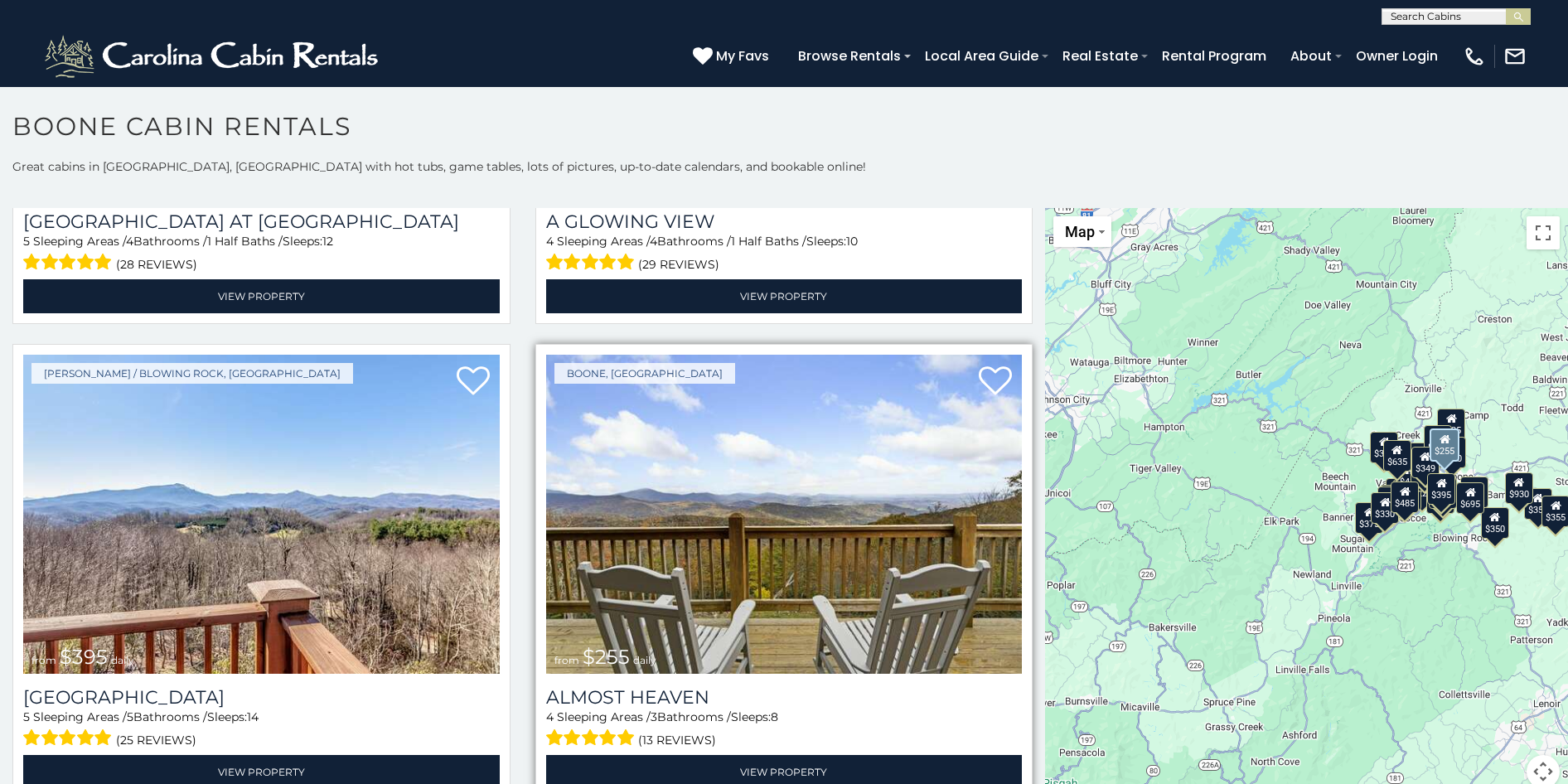
click at [772, 585] on img at bounding box center [784, 514] width 477 height 319
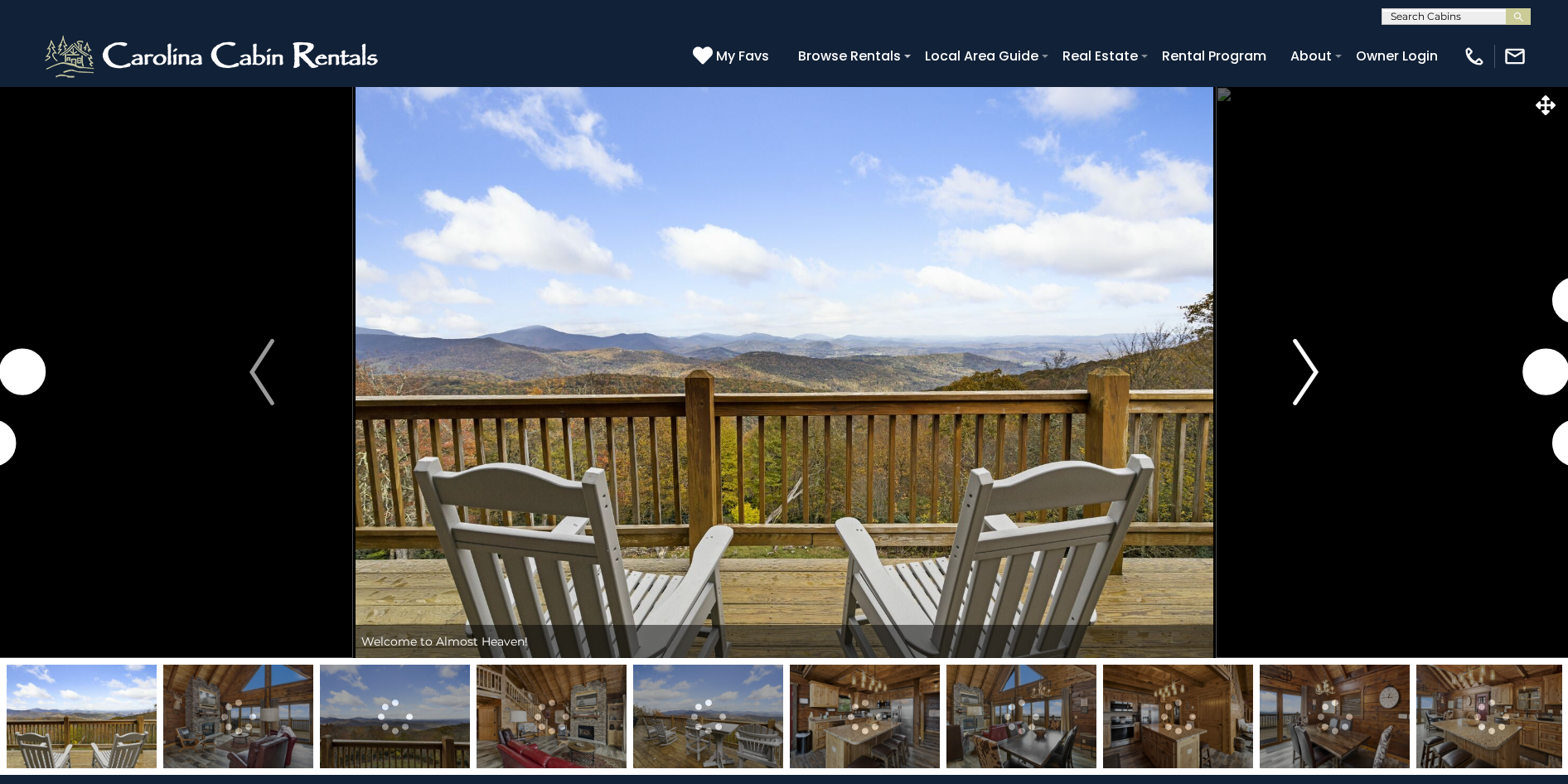
click at [1314, 381] on img "Next" at bounding box center [1305, 372] width 25 height 66
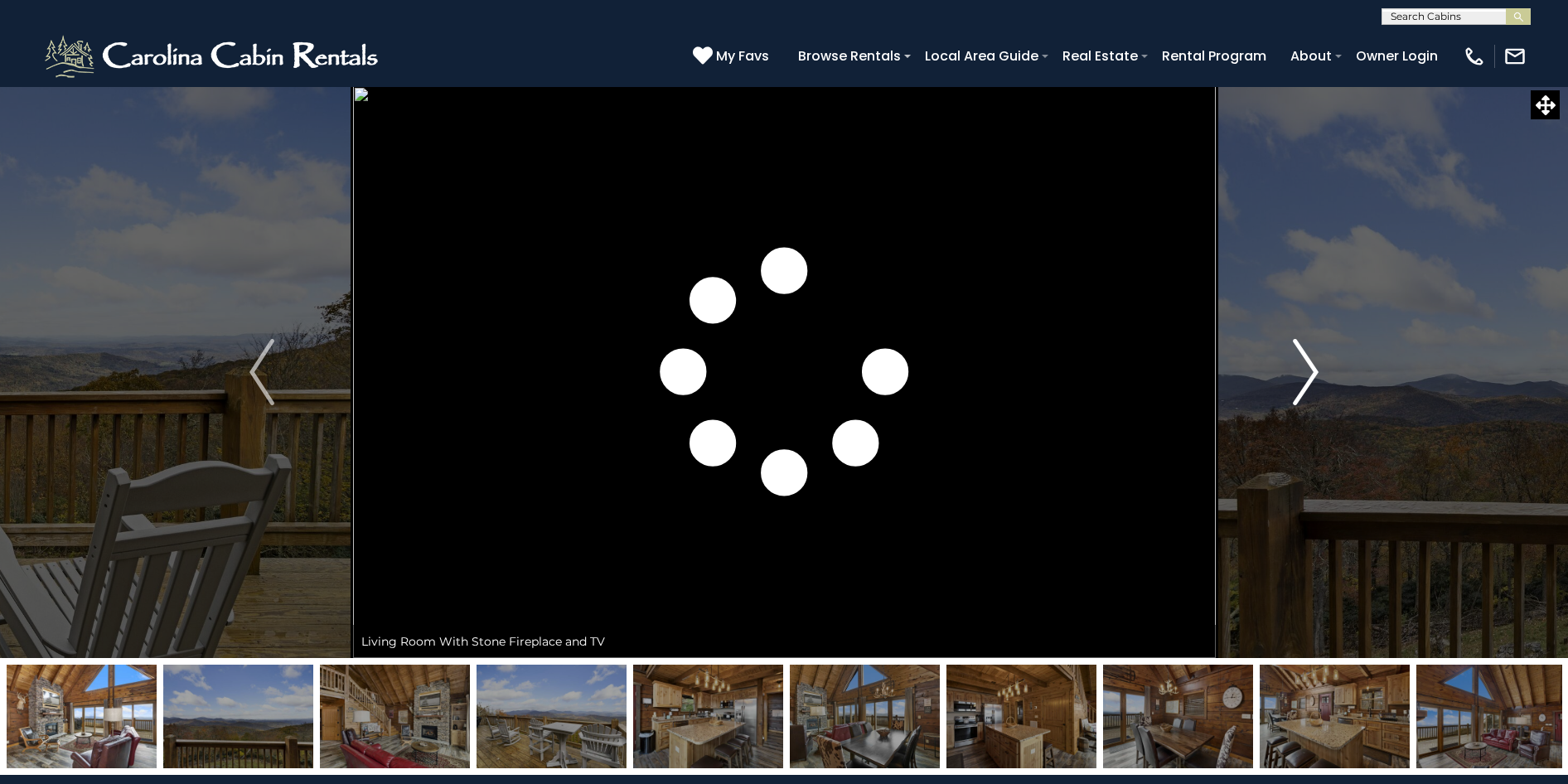
click at [1314, 381] on img "Next" at bounding box center [1305, 372] width 25 height 66
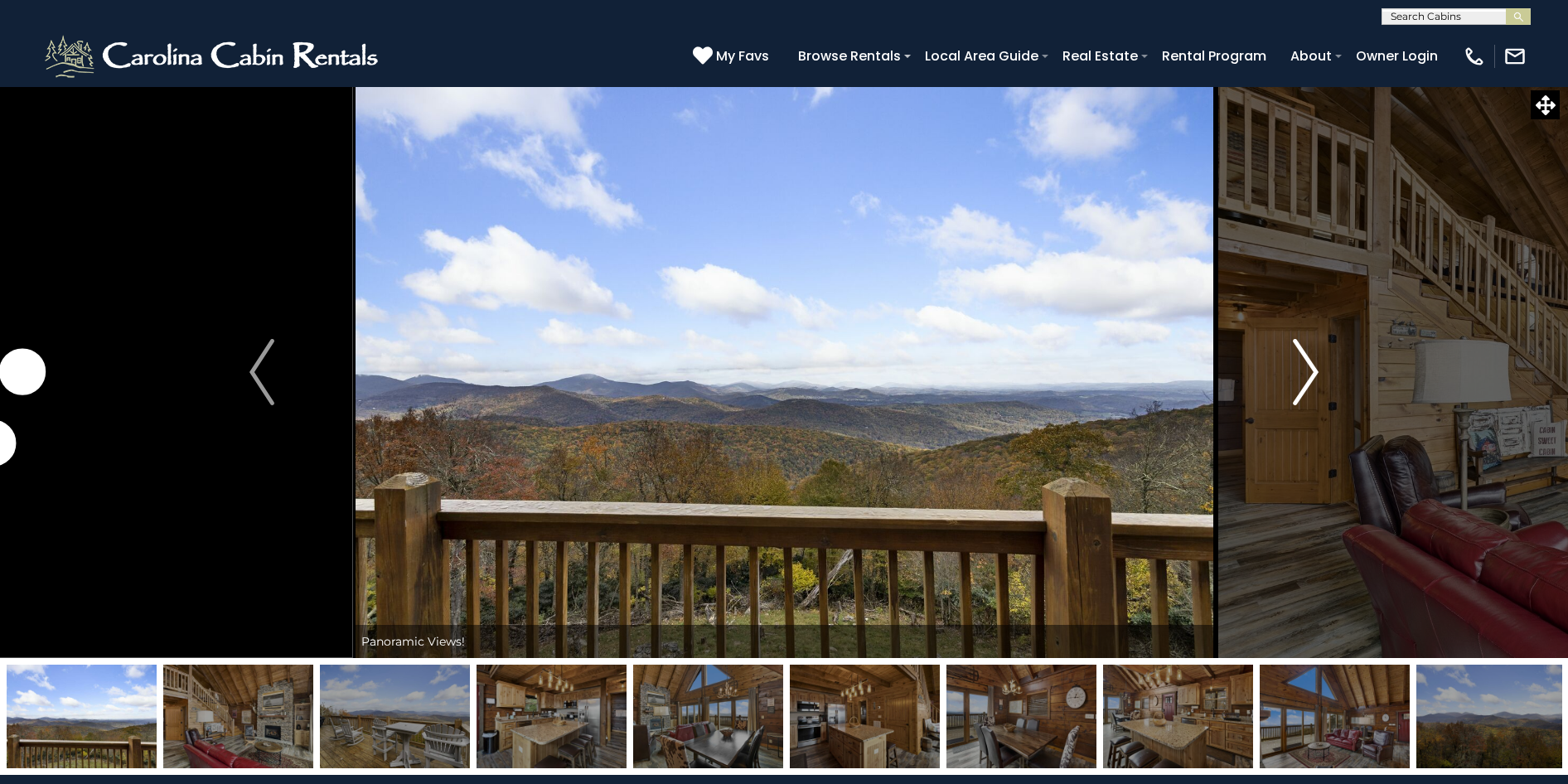
click at [1314, 381] on img "Next" at bounding box center [1305, 372] width 25 height 66
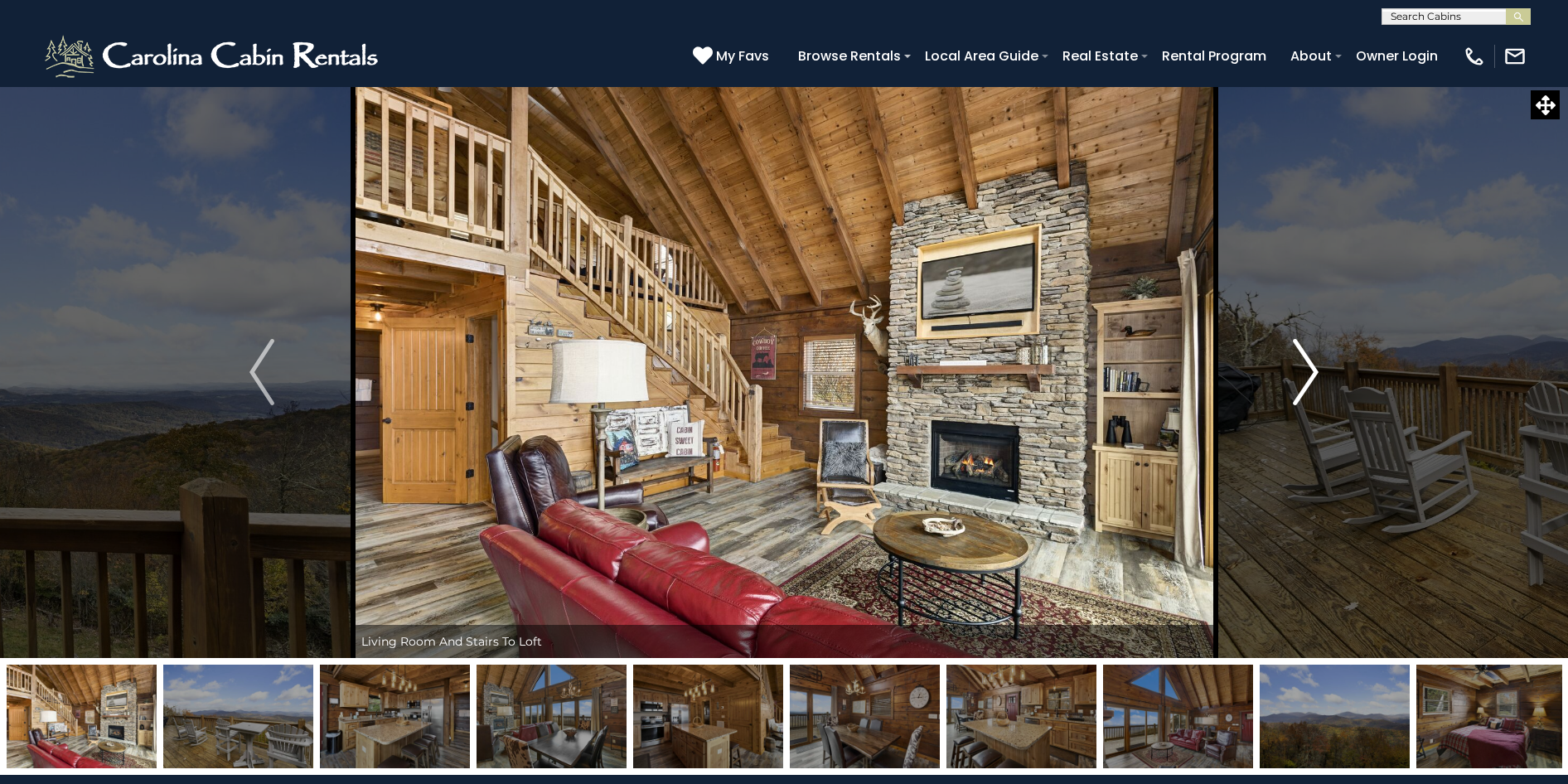
click at [1300, 378] on img "Next" at bounding box center [1305, 372] width 25 height 66
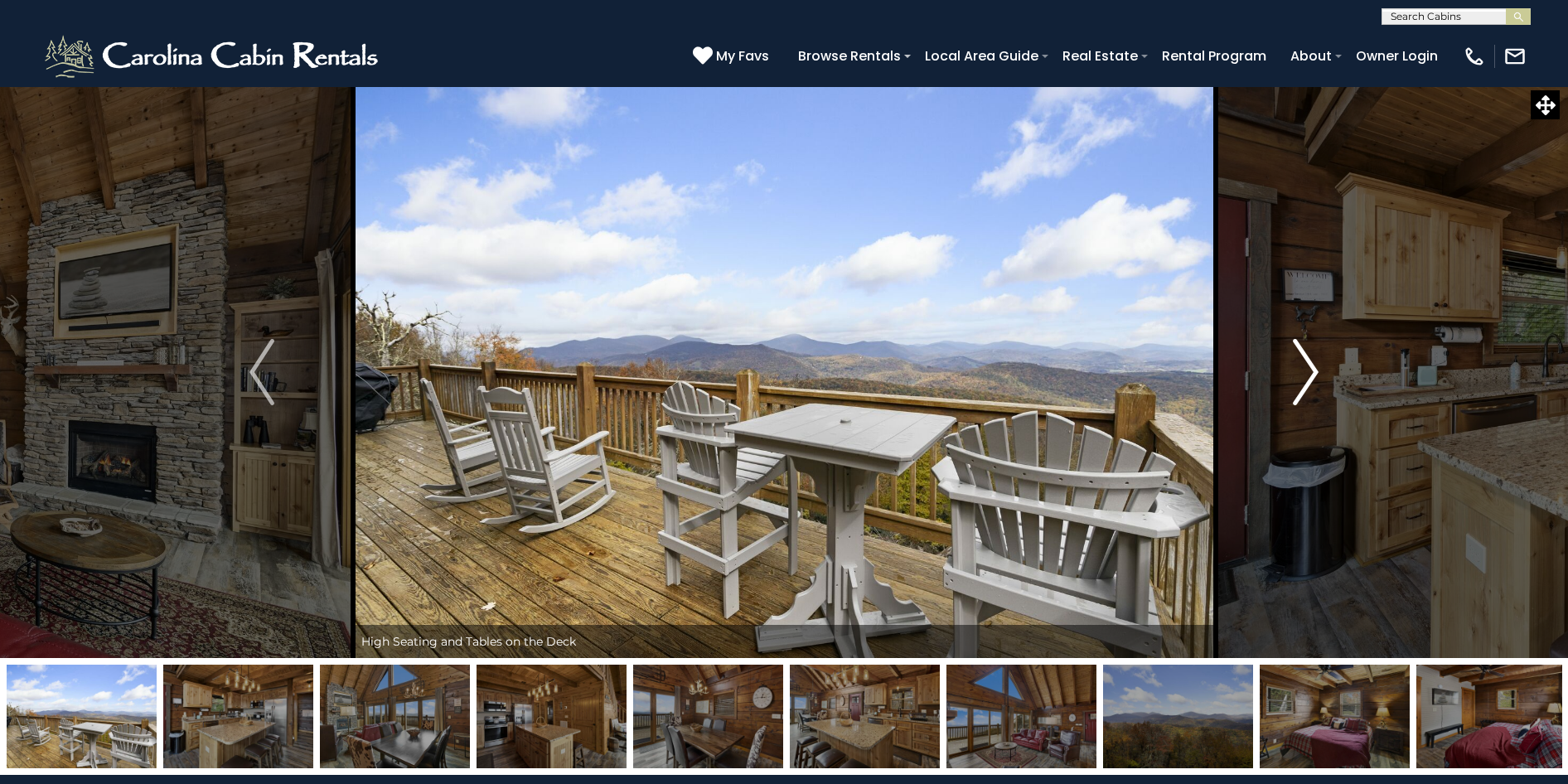
click at [1300, 378] on img "Next" at bounding box center [1305, 372] width 25 height 66
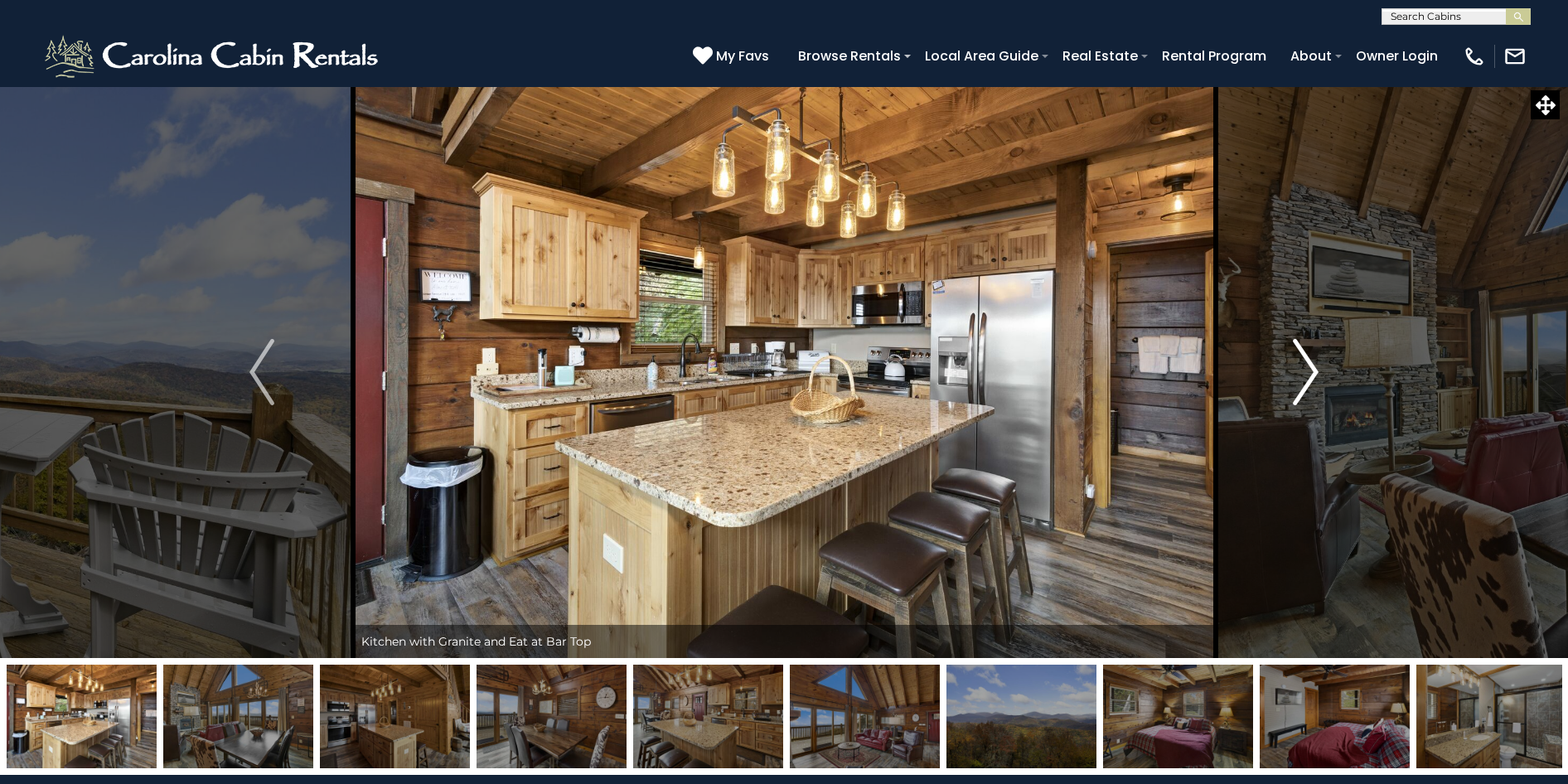
click at [1300, 378] on img "Next" at bounding box center [1305, 372] width 25 height 66
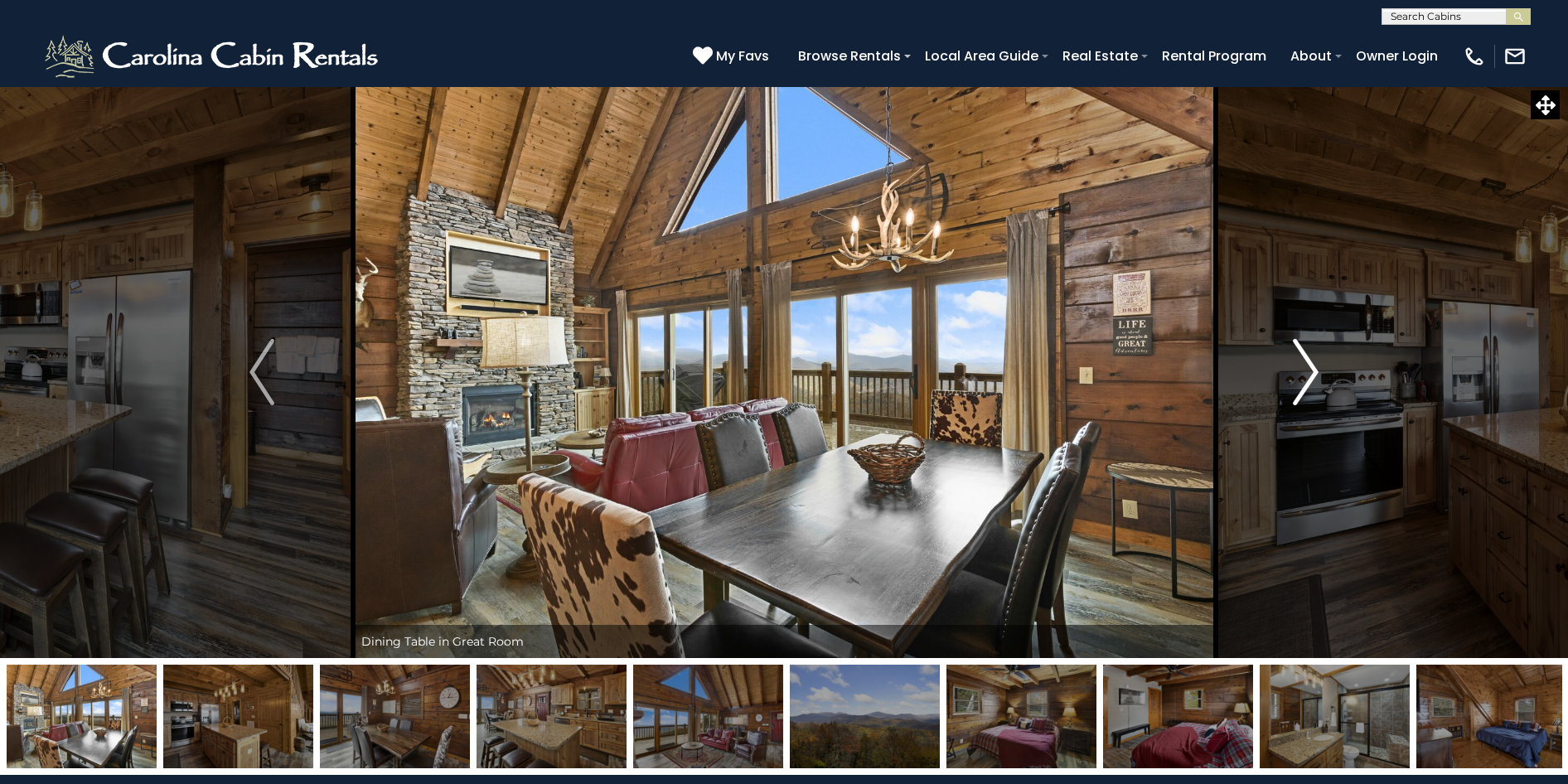
click at [1300, 378] on img "Next" at bounding box center [1305, 372] width 25 height 66
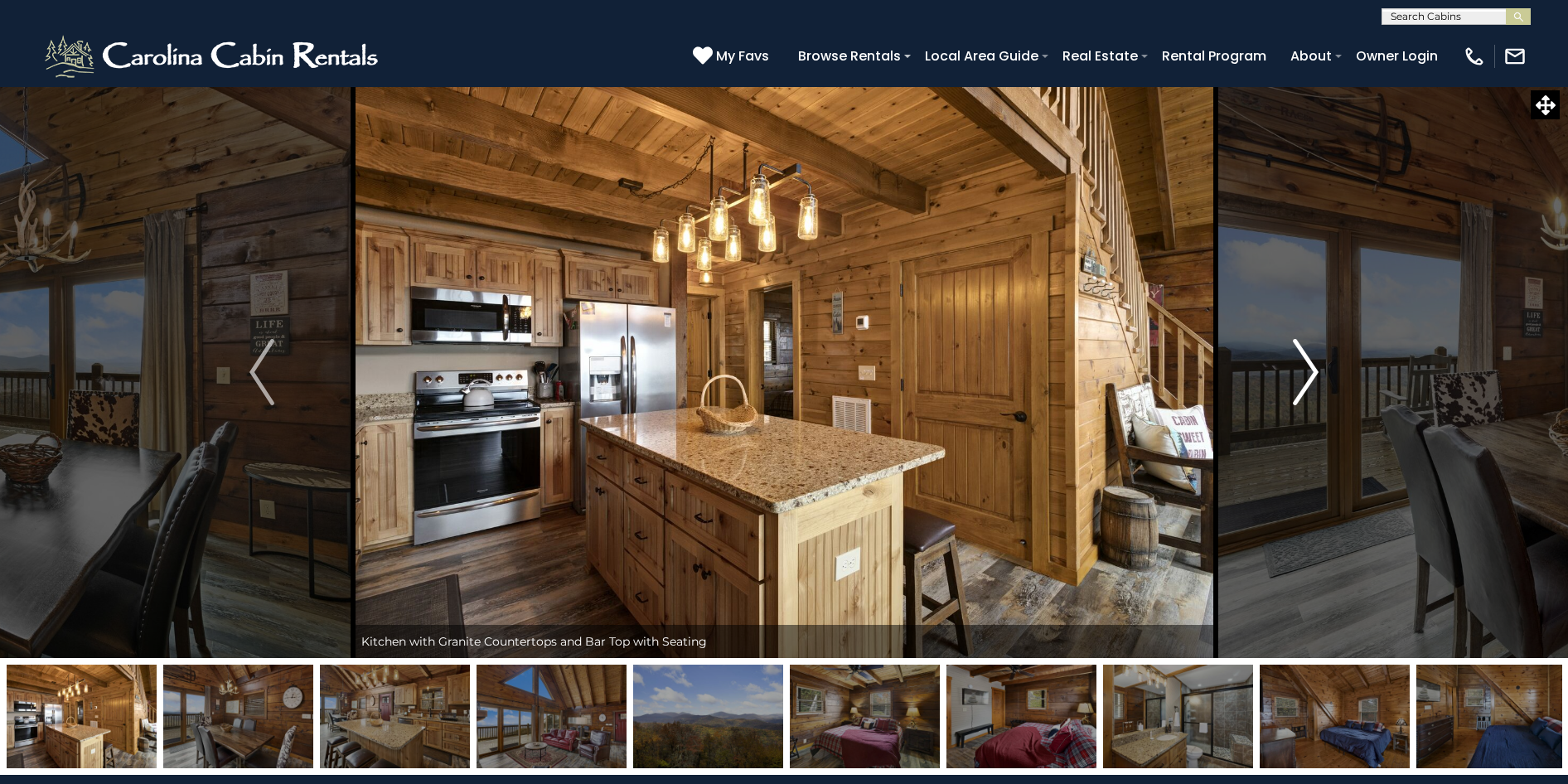
click at [1300, 378] on img "Next" at bounding box center [1305, 372] width 25 height 66
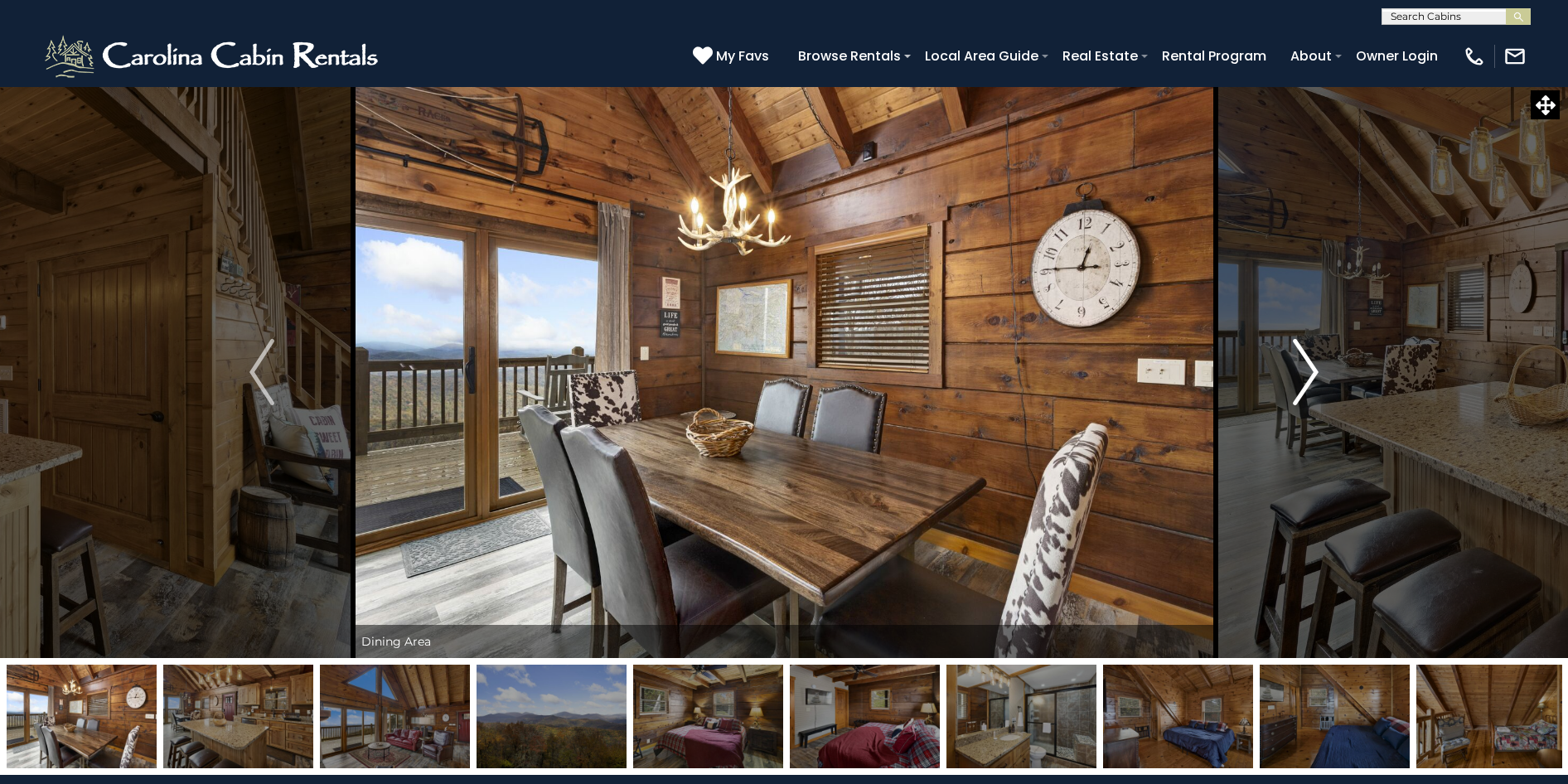
click at [1300, 378] on img "Next" at bounding box center [1305, 372] width 25 height 66
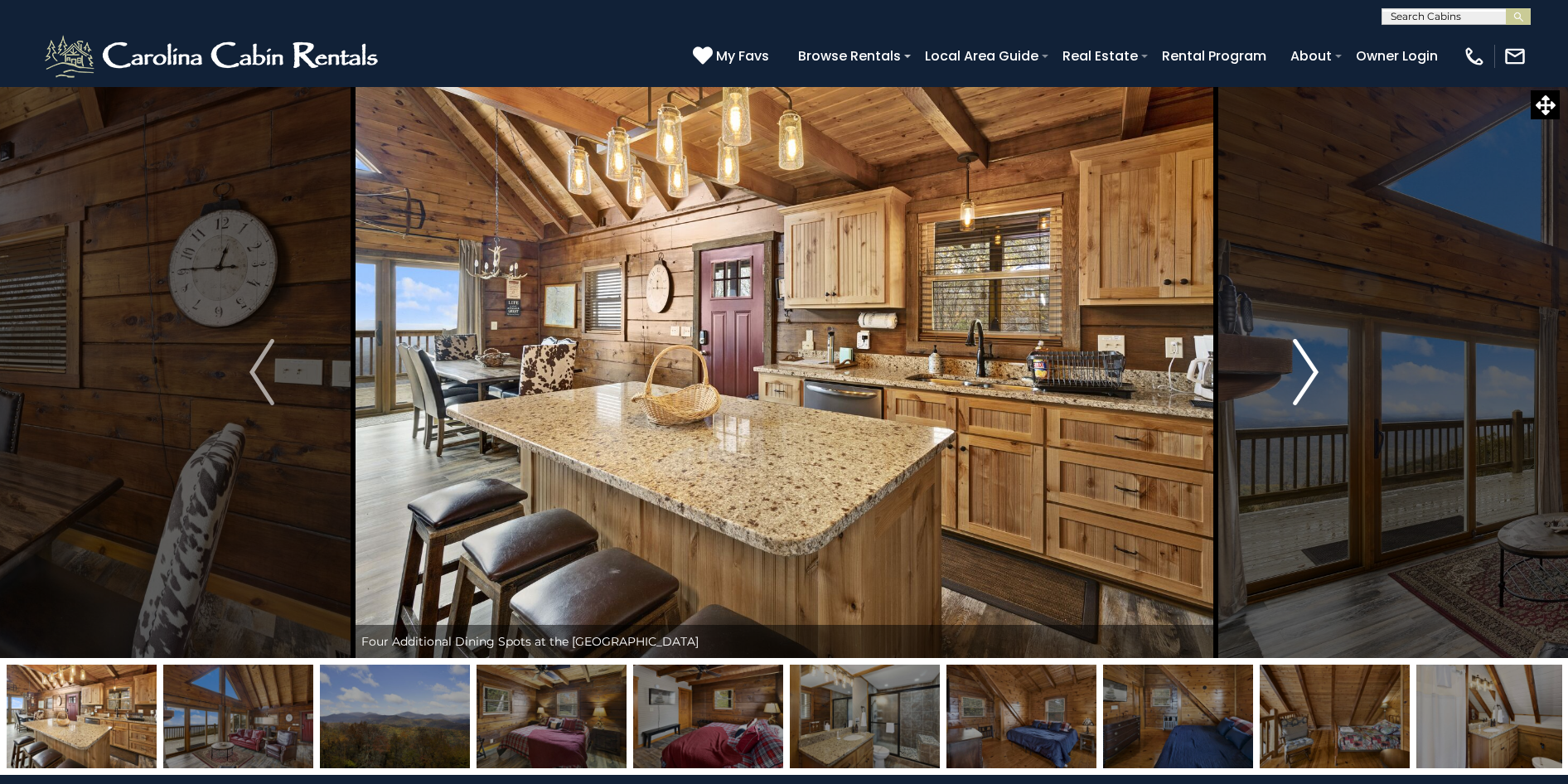
click at [1300, 378] on img "Next" at bounding box center [1305, 372] width 25 height 66
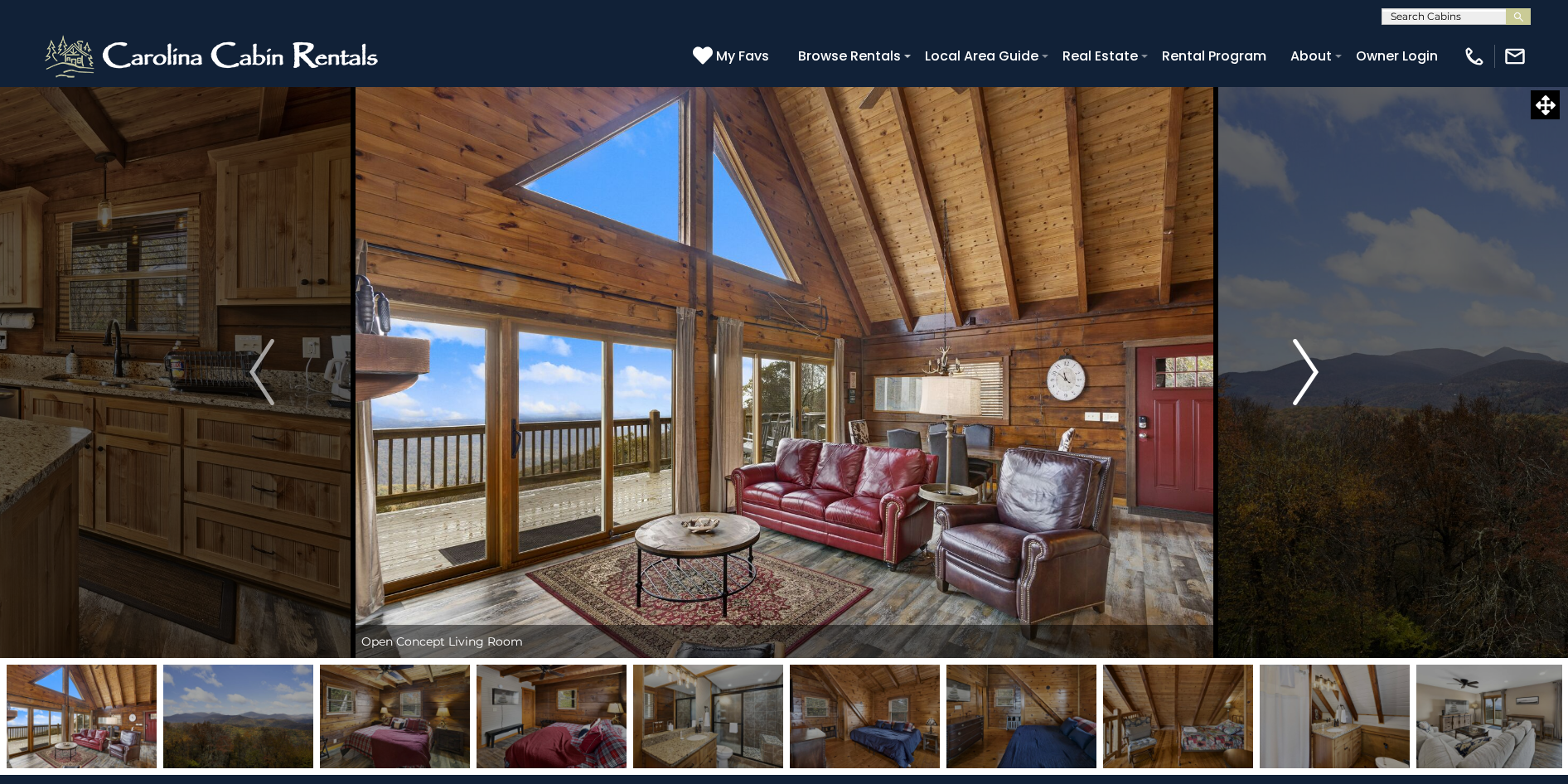
click at [1300, 378] on img "Next" at bounding box center [1305, 372] width 25 height 66
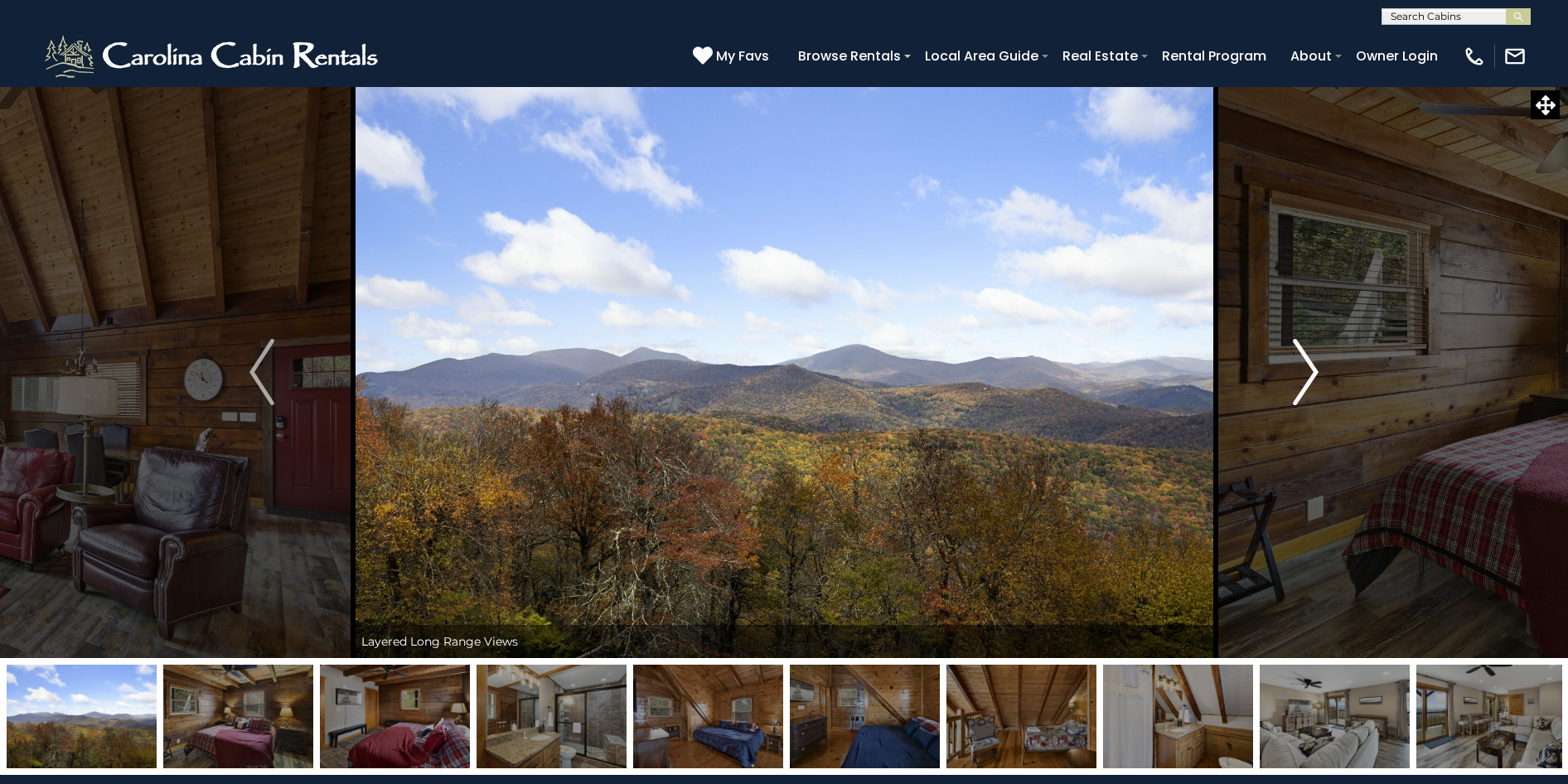
click at [1300, 378] on img "Next" at bounding box center [1305, 372] width 25 height 66
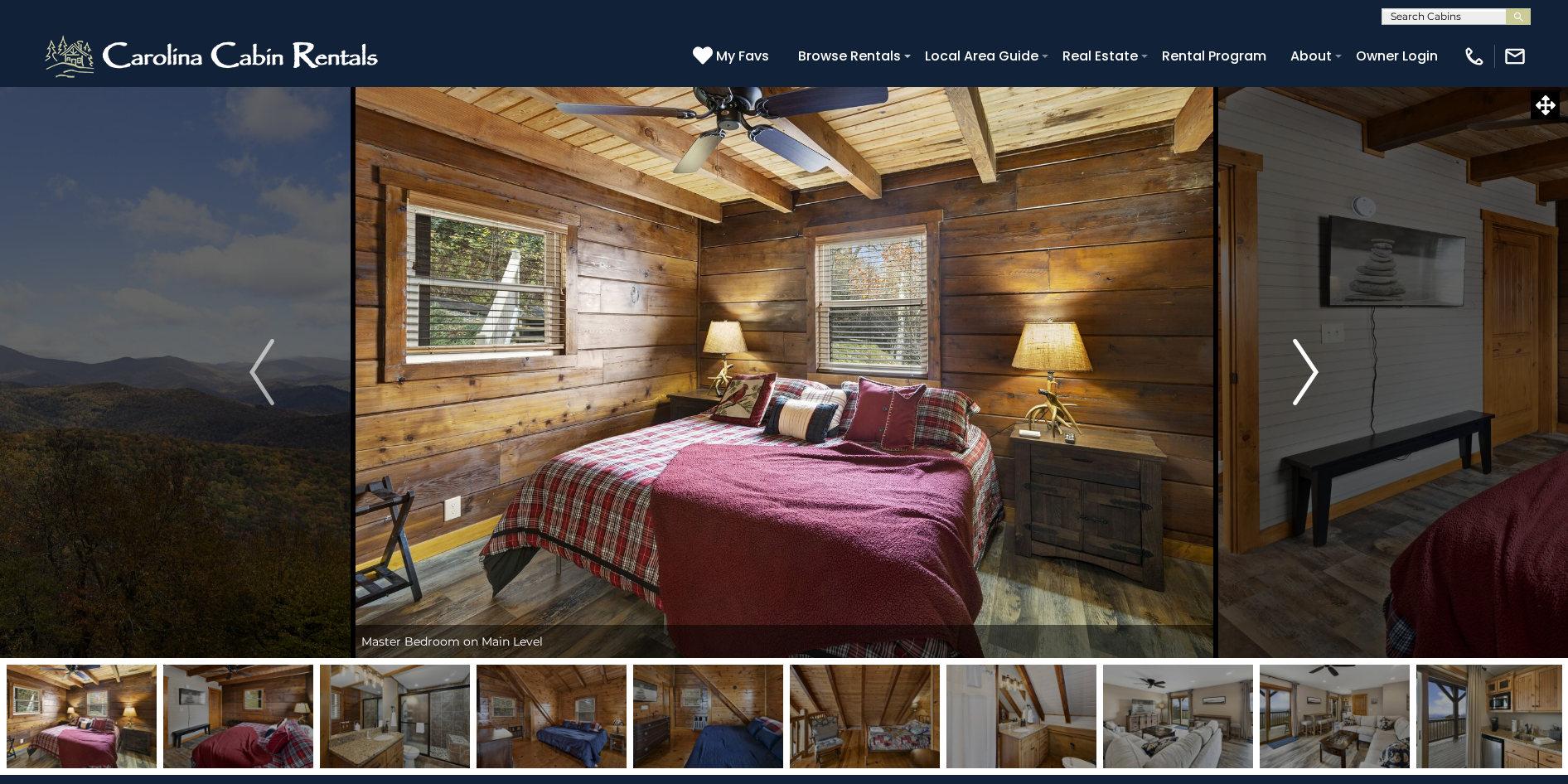
click at [1300, 378] on img "Next" at bounding box center [1305, 372] width 25 height 66
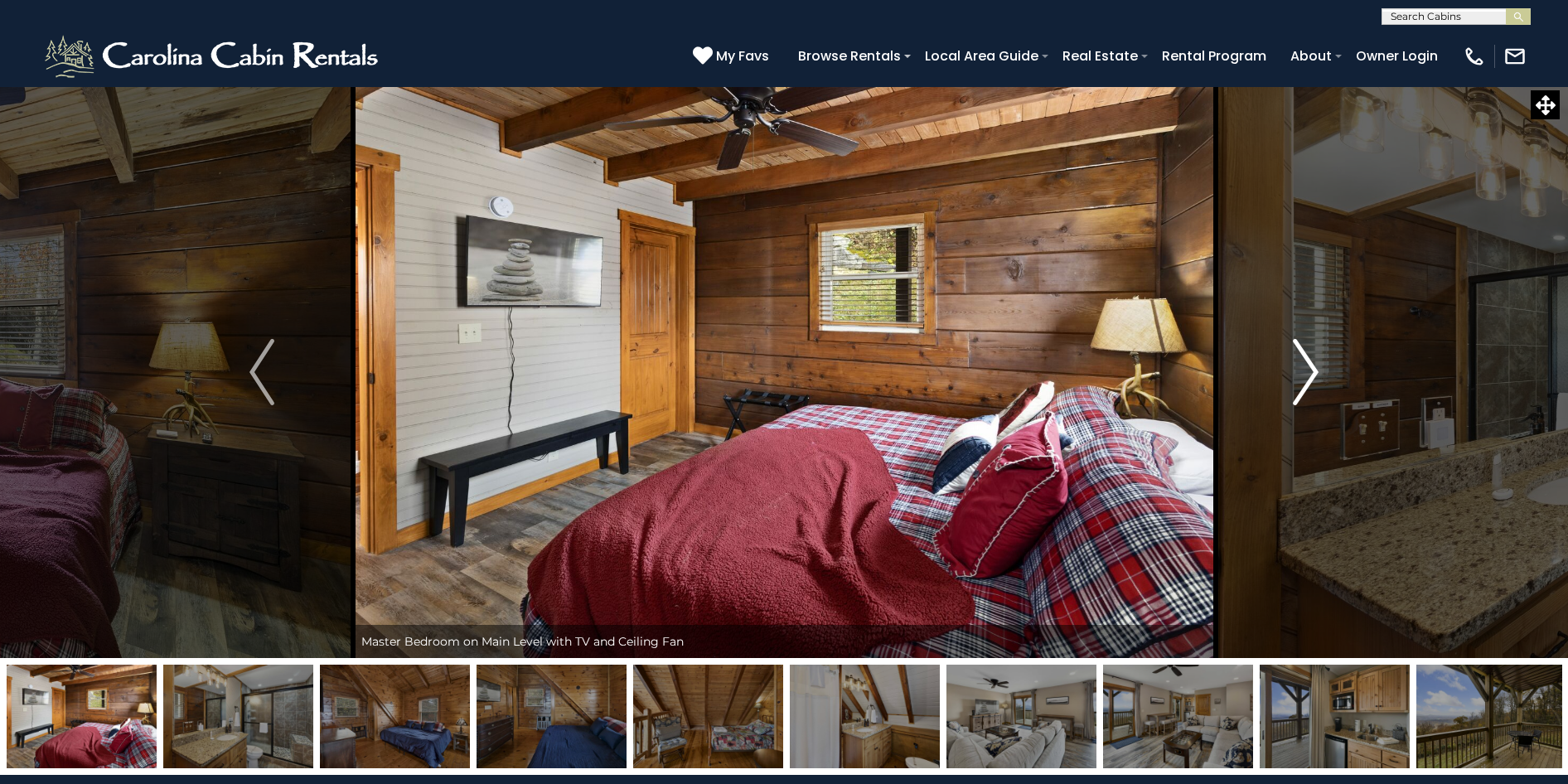
click at [1300, 378] on img "Next" at bounding box center [1305, 372] width 25 height 66
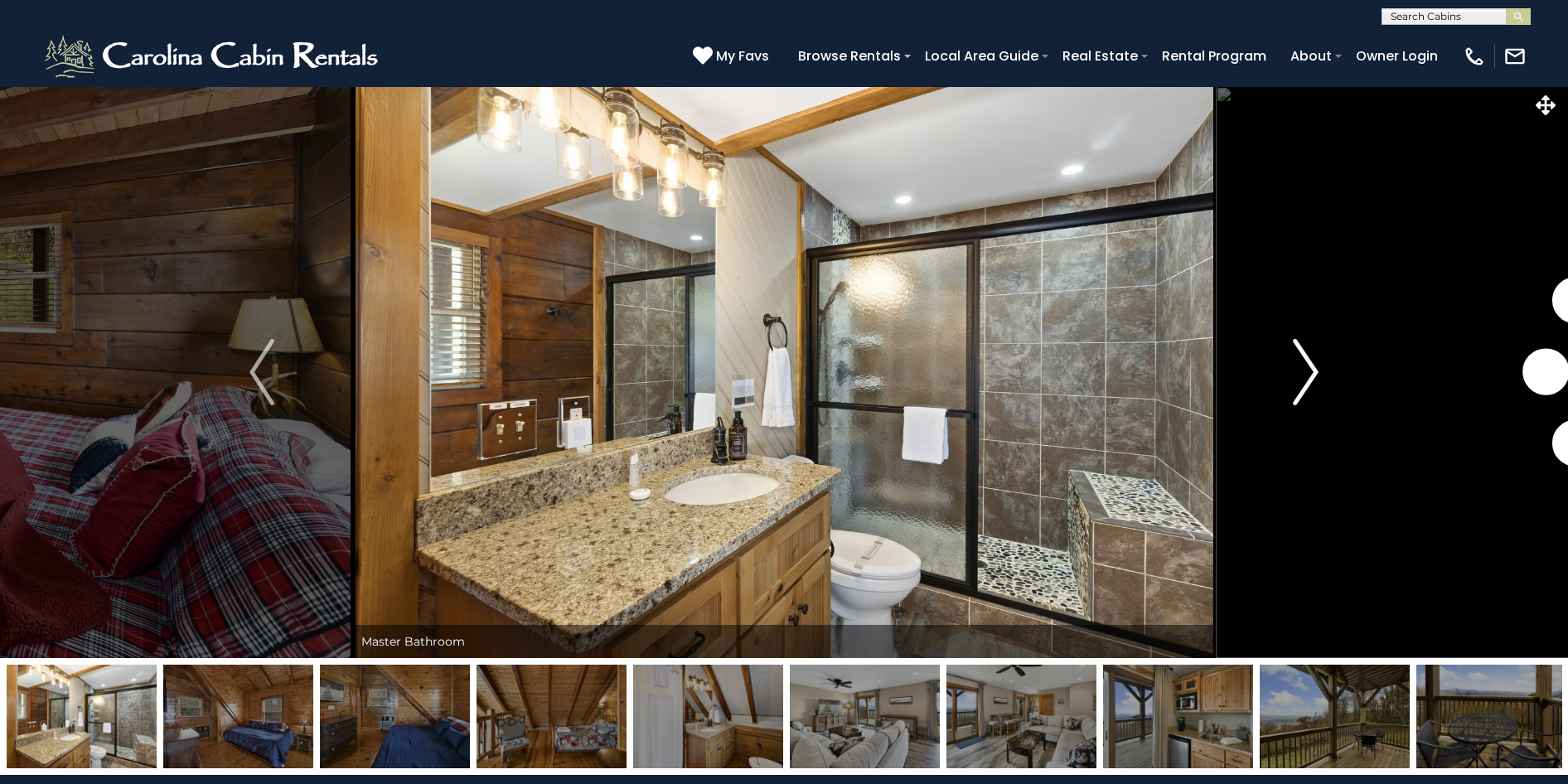
click at [1300, 378] on img "Next" at bounding box center [1305, 372] width 25 height 66
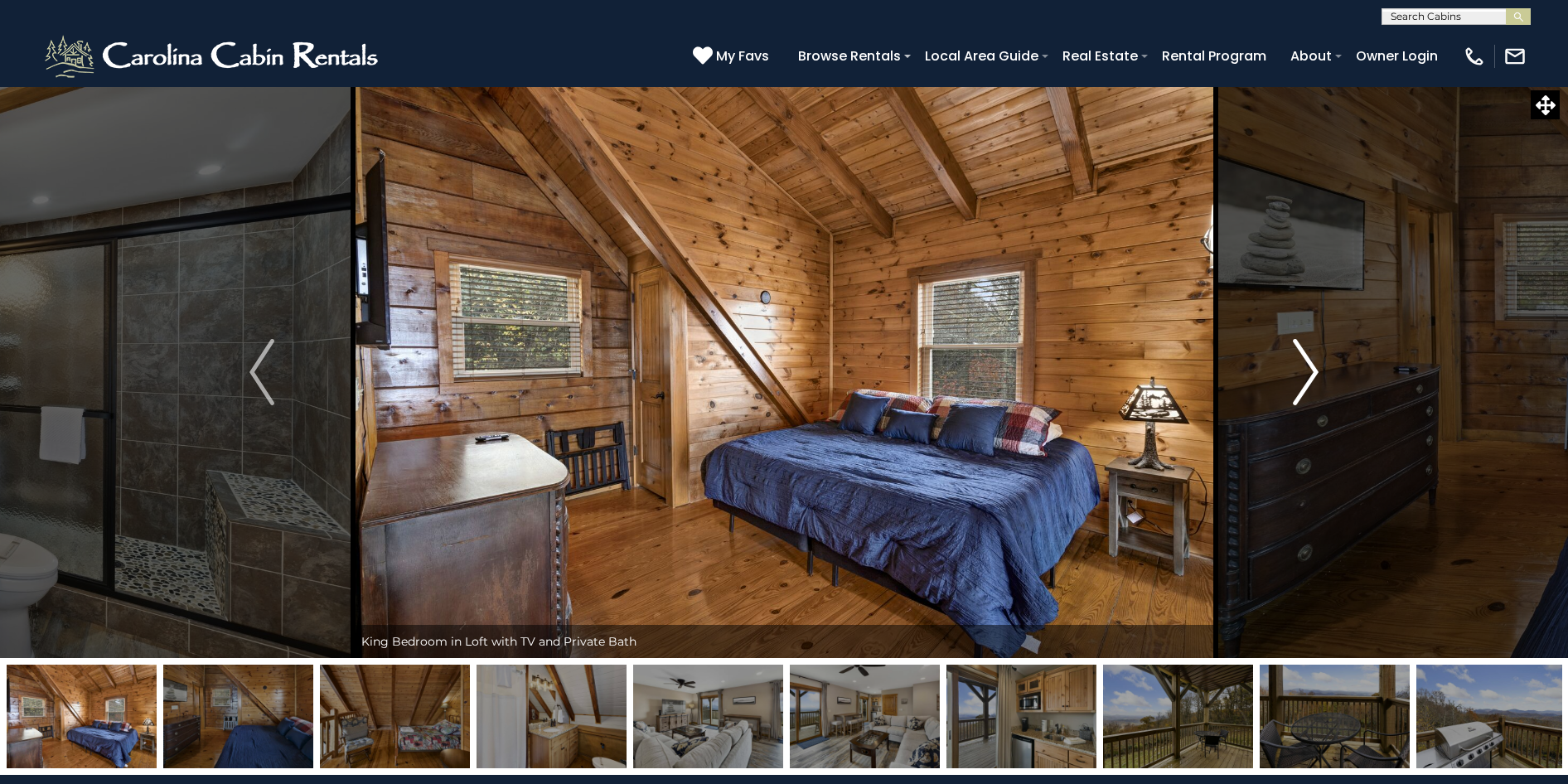
click at [1300, 378] on img "Next" at bounding box center [1305, 372] width 25 height 66
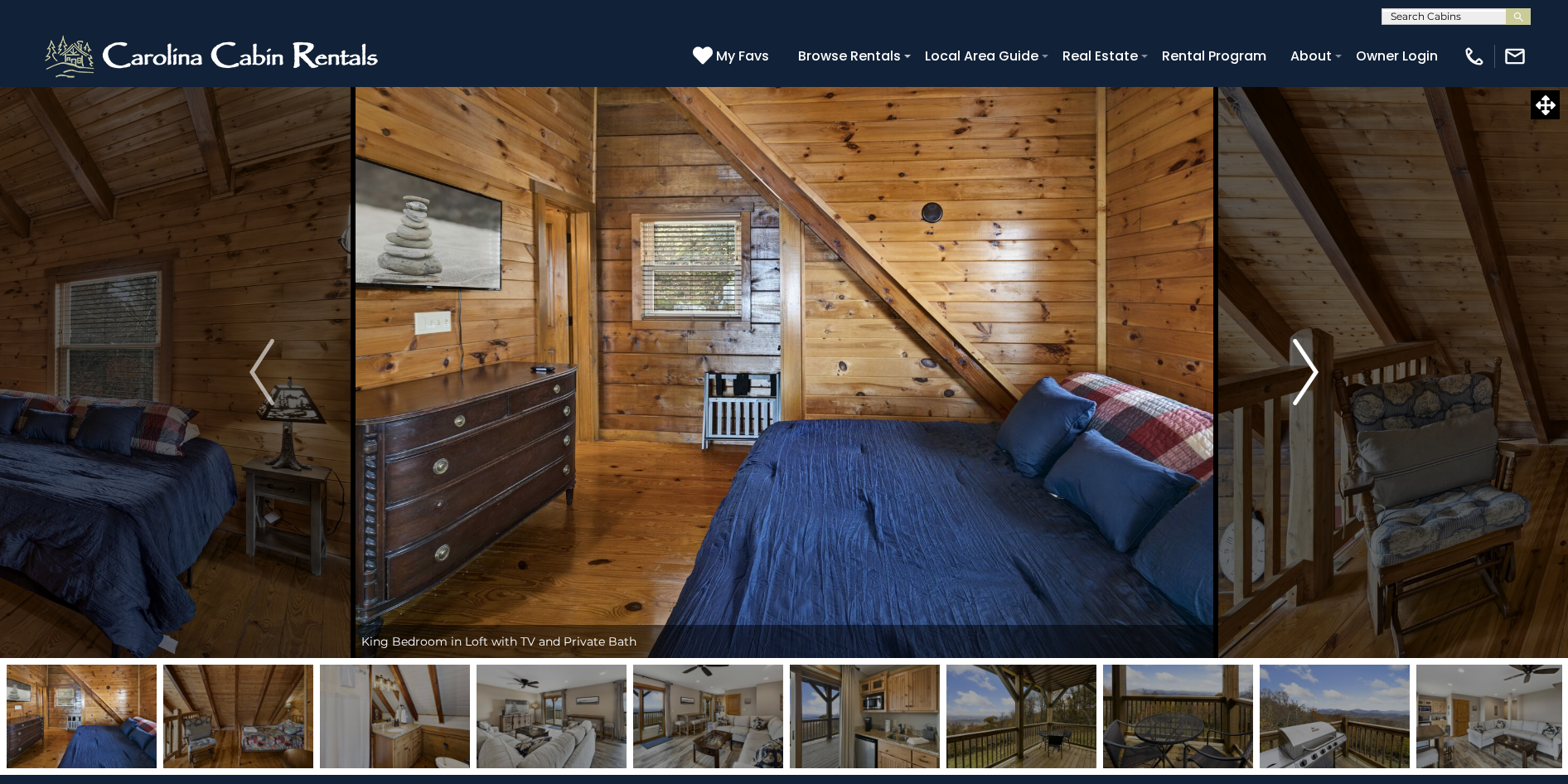
click at [1300, 378] on img "Next" at bounding box center [1305, 372] width 25 height 66
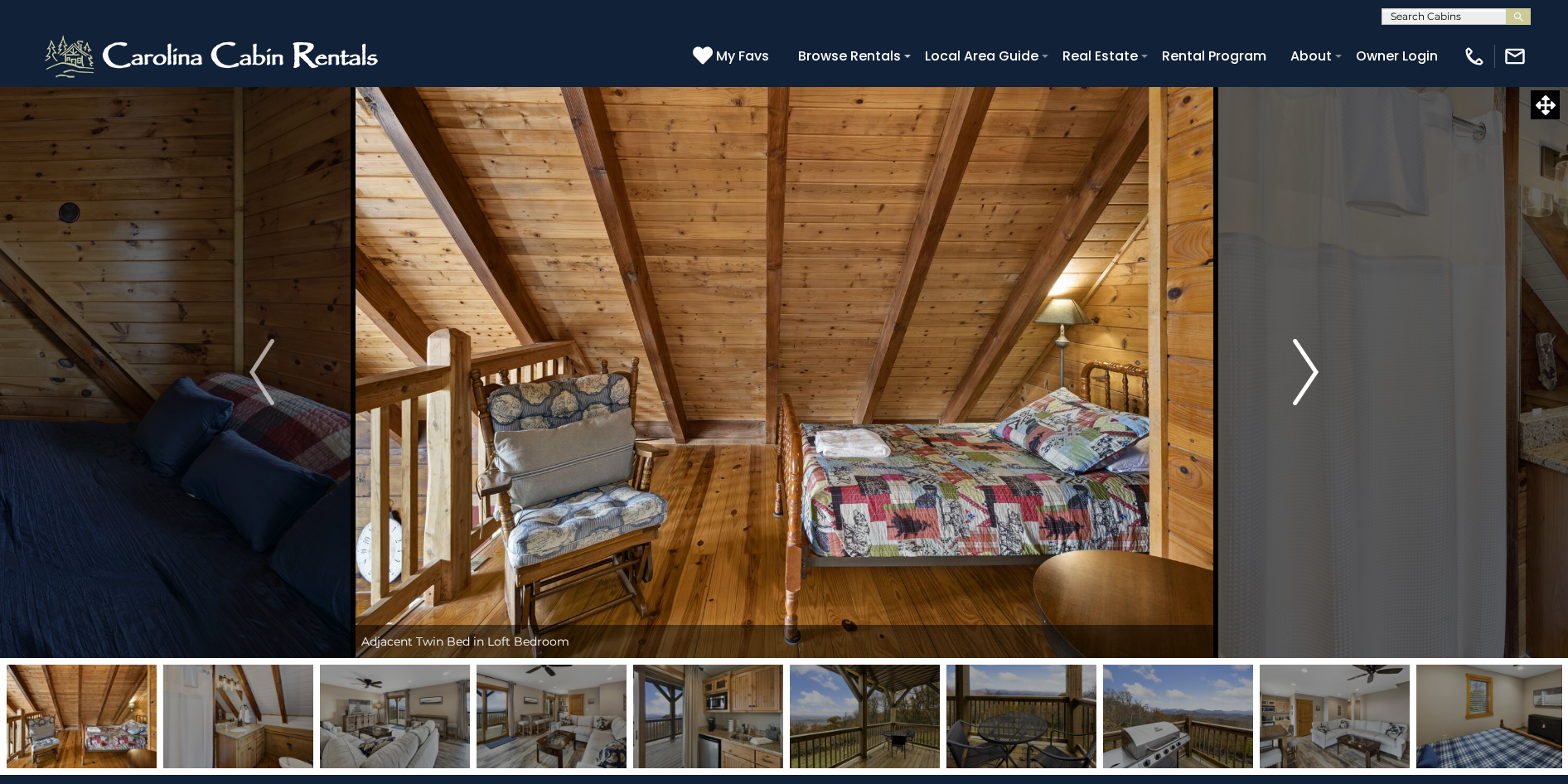
click at [1300, 378] on img "Next" at bounding box center [1305, 372] width 25 height 66
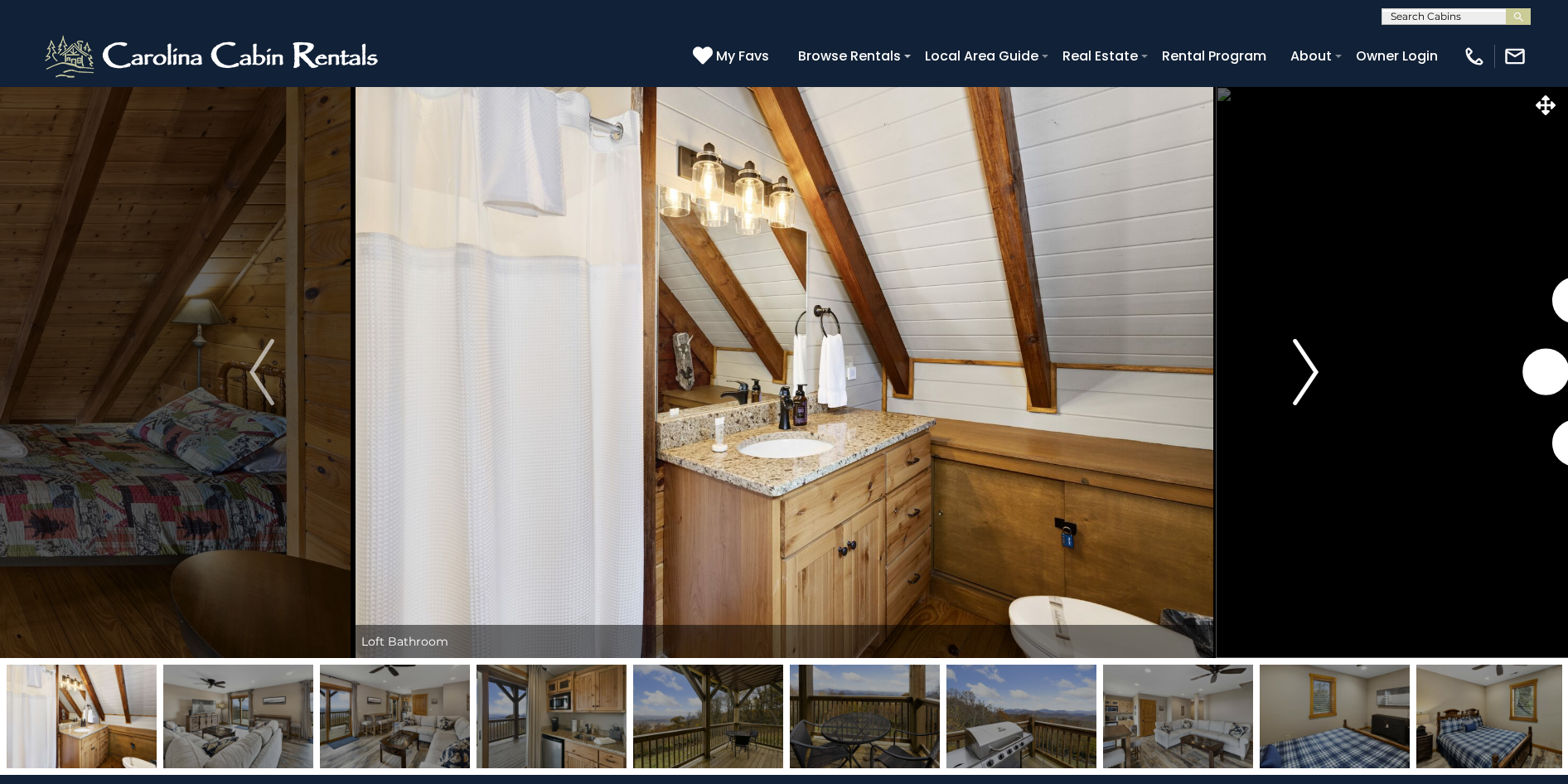
click at [1300, 378] on img "Next" at bounding box center [1305, 372] width 25 height 66
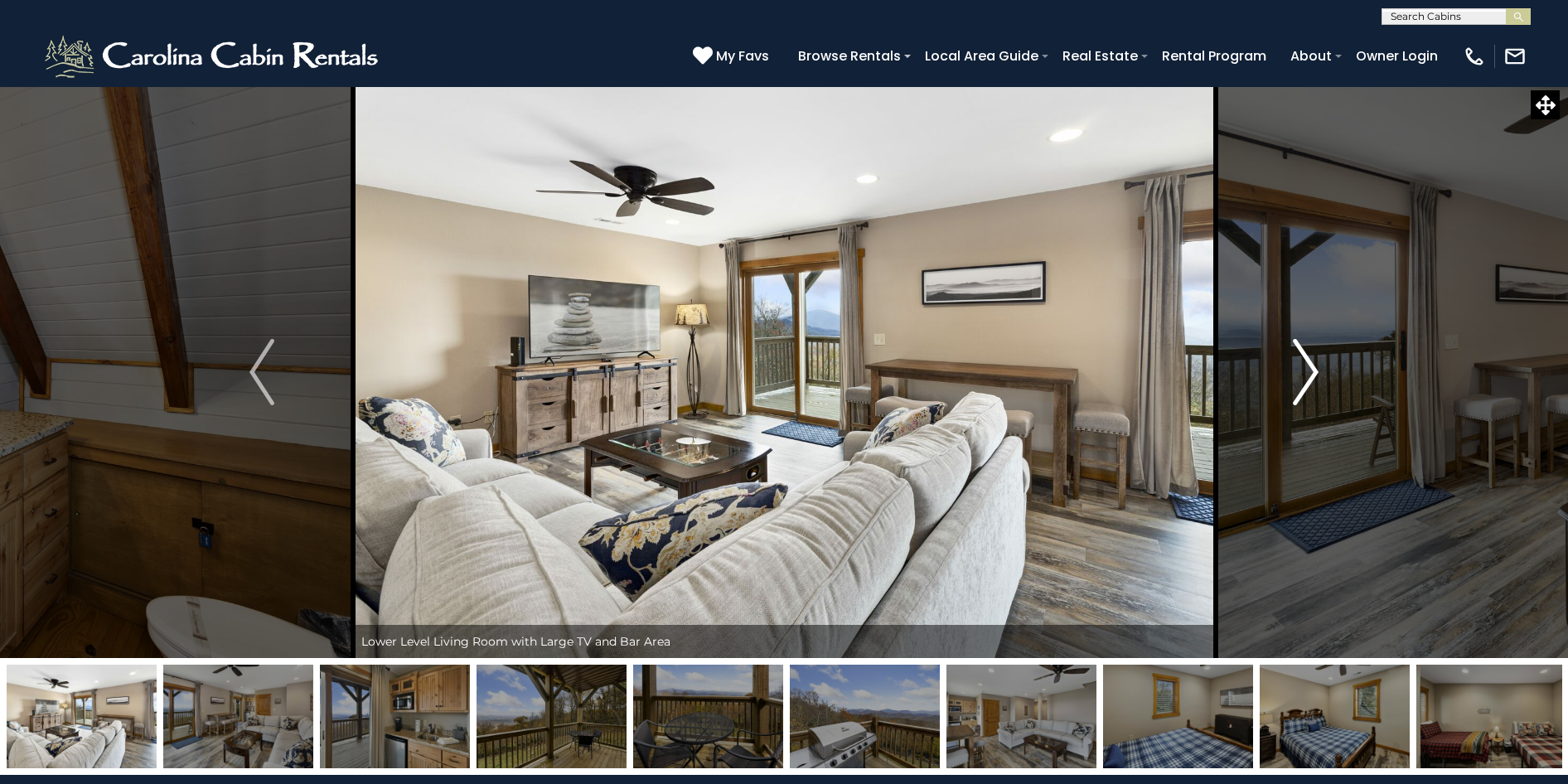
click at [1300, 378] on img "Next" at bounding box center [1305, 372] width 25 height 66
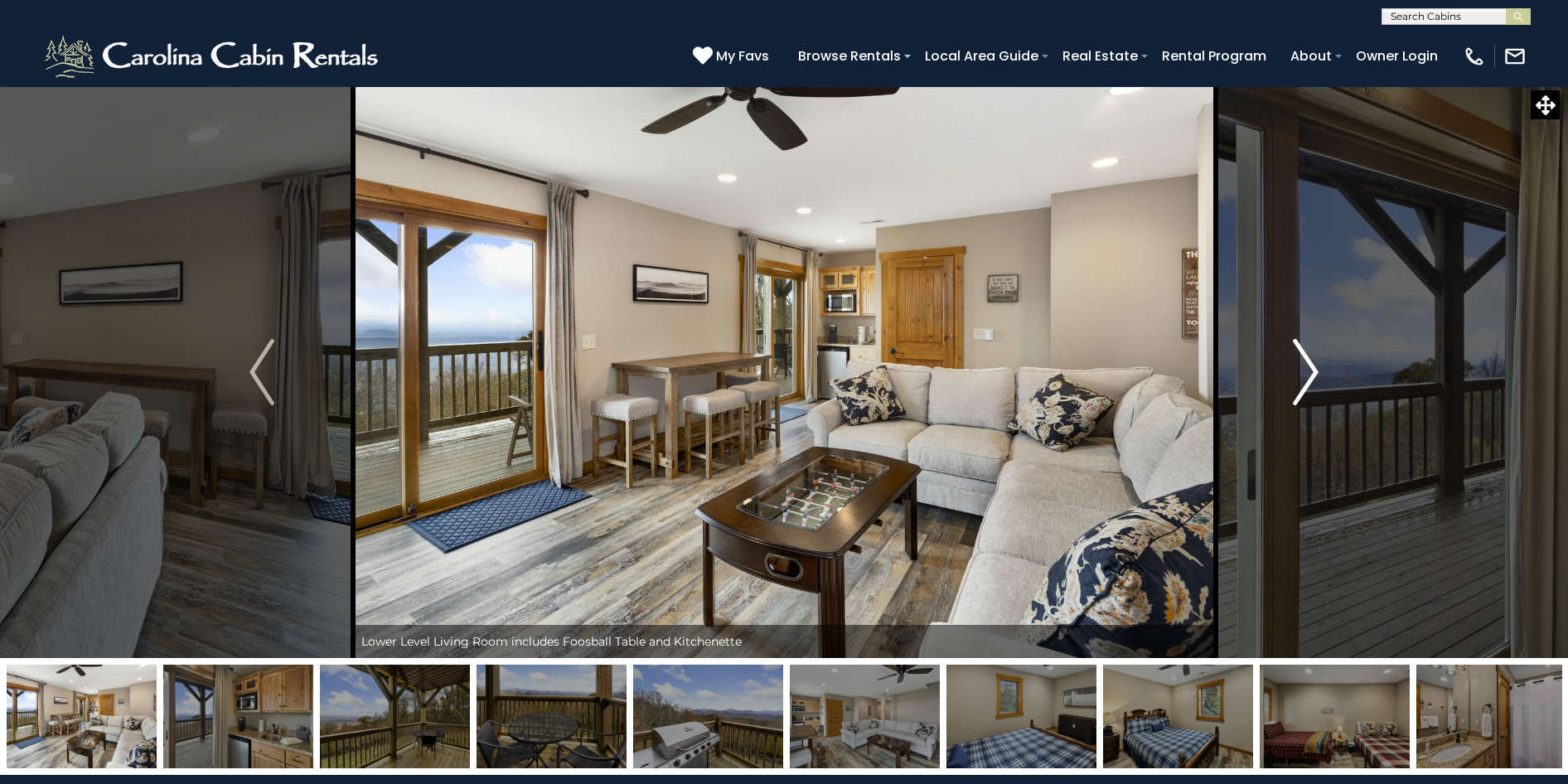
click at [1300, 378] on img "Next" at bounding box center [1305, 372] width 25 height 66
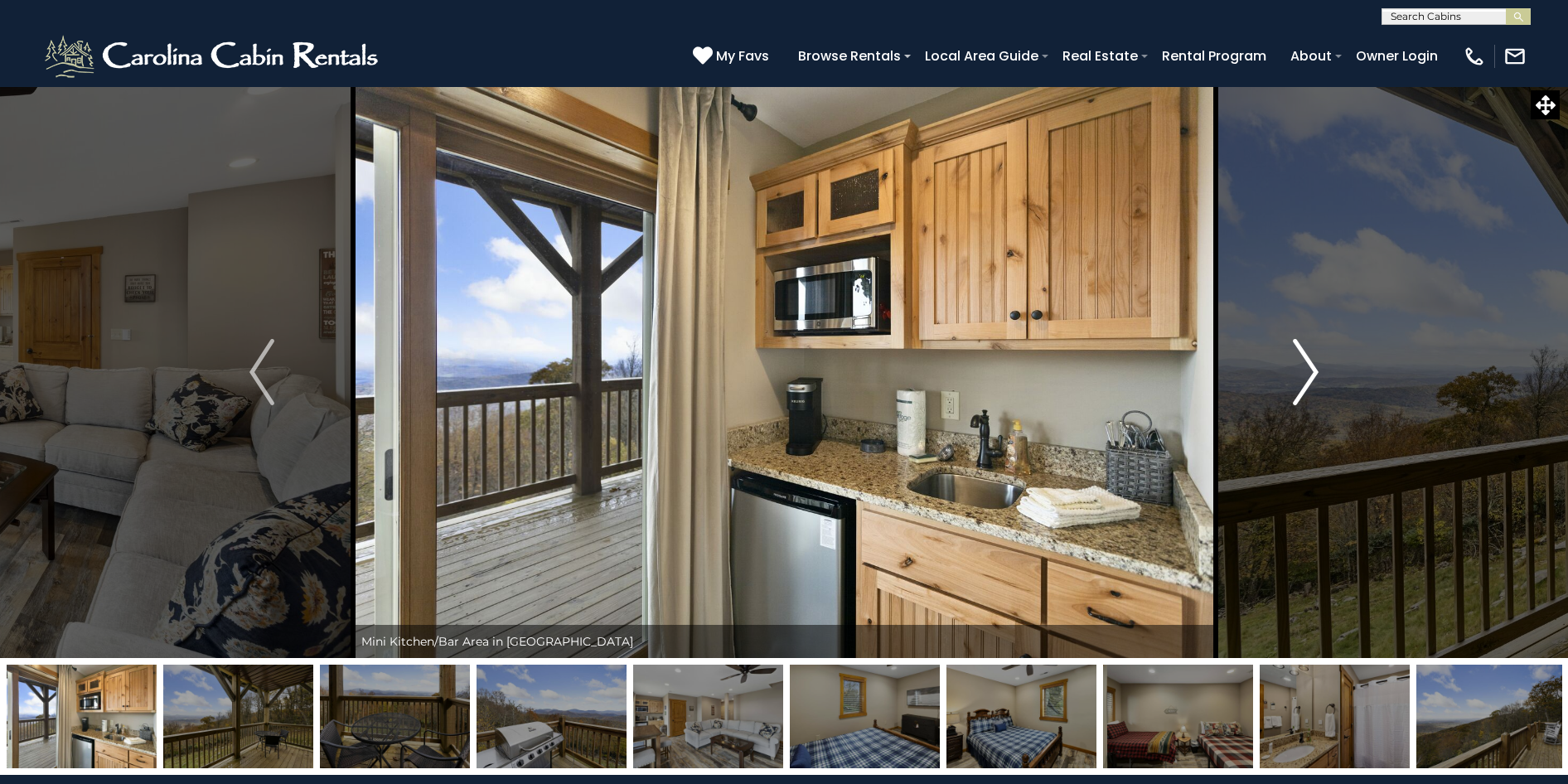
click at [1300, 378] on img "Next" at bounding box center [1305, 372] width 25 height 66
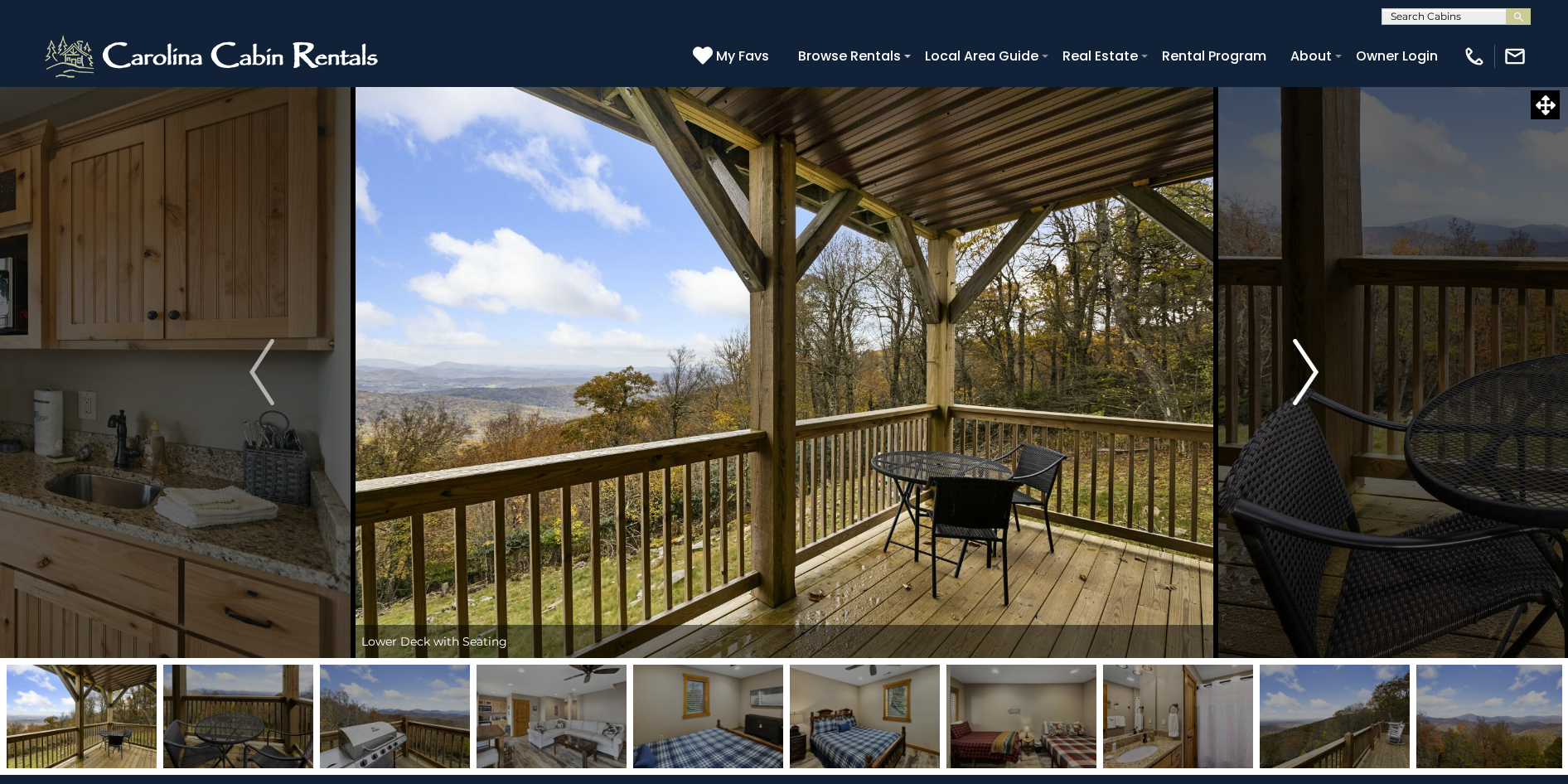
click at [1300, 378] on img "Next" at bounding box center [1305, 372] width 25 height 66
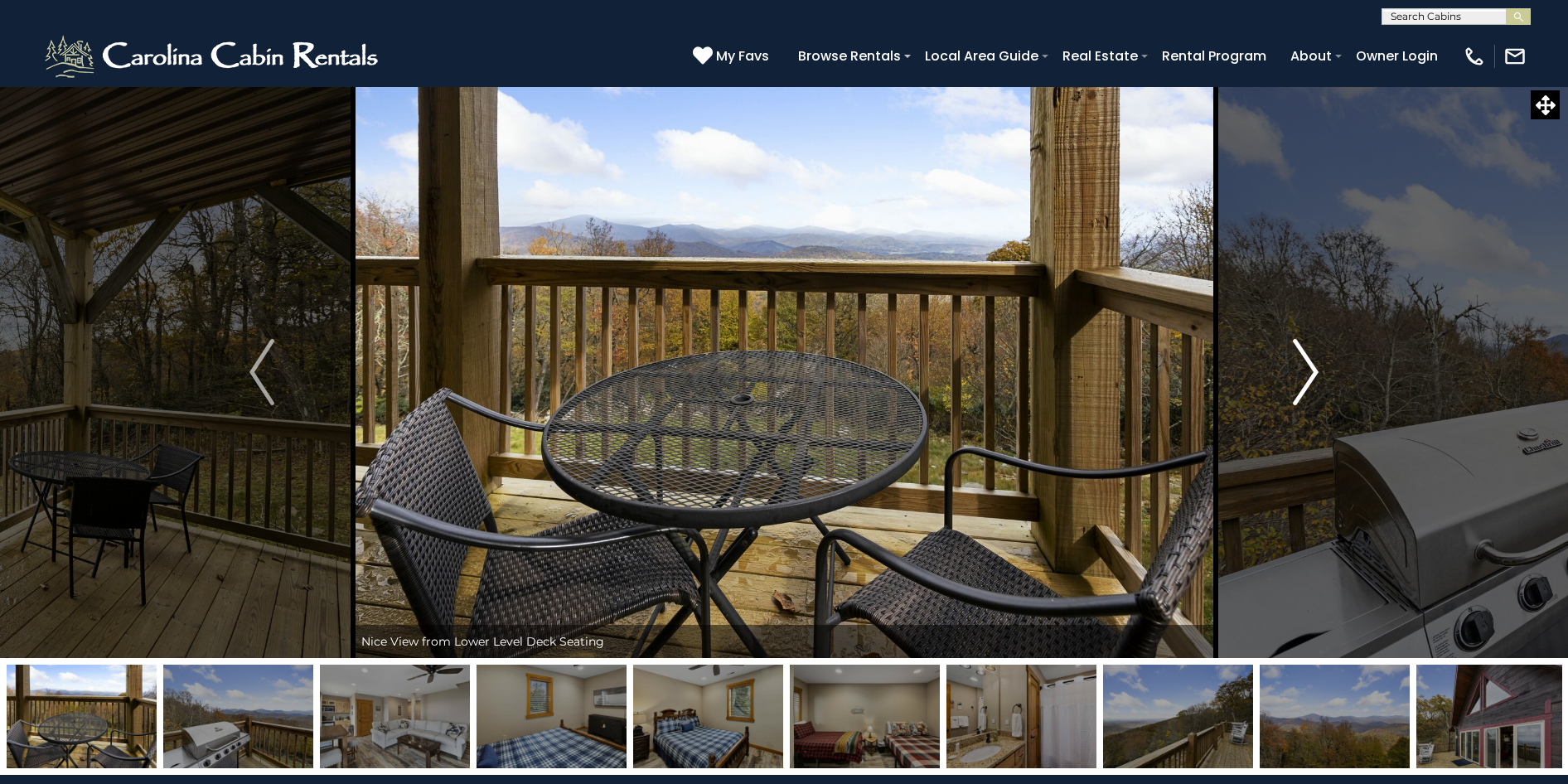
click at [1300, 378] on img "Next" at bounding box center [1305, 372] width 25 height 66
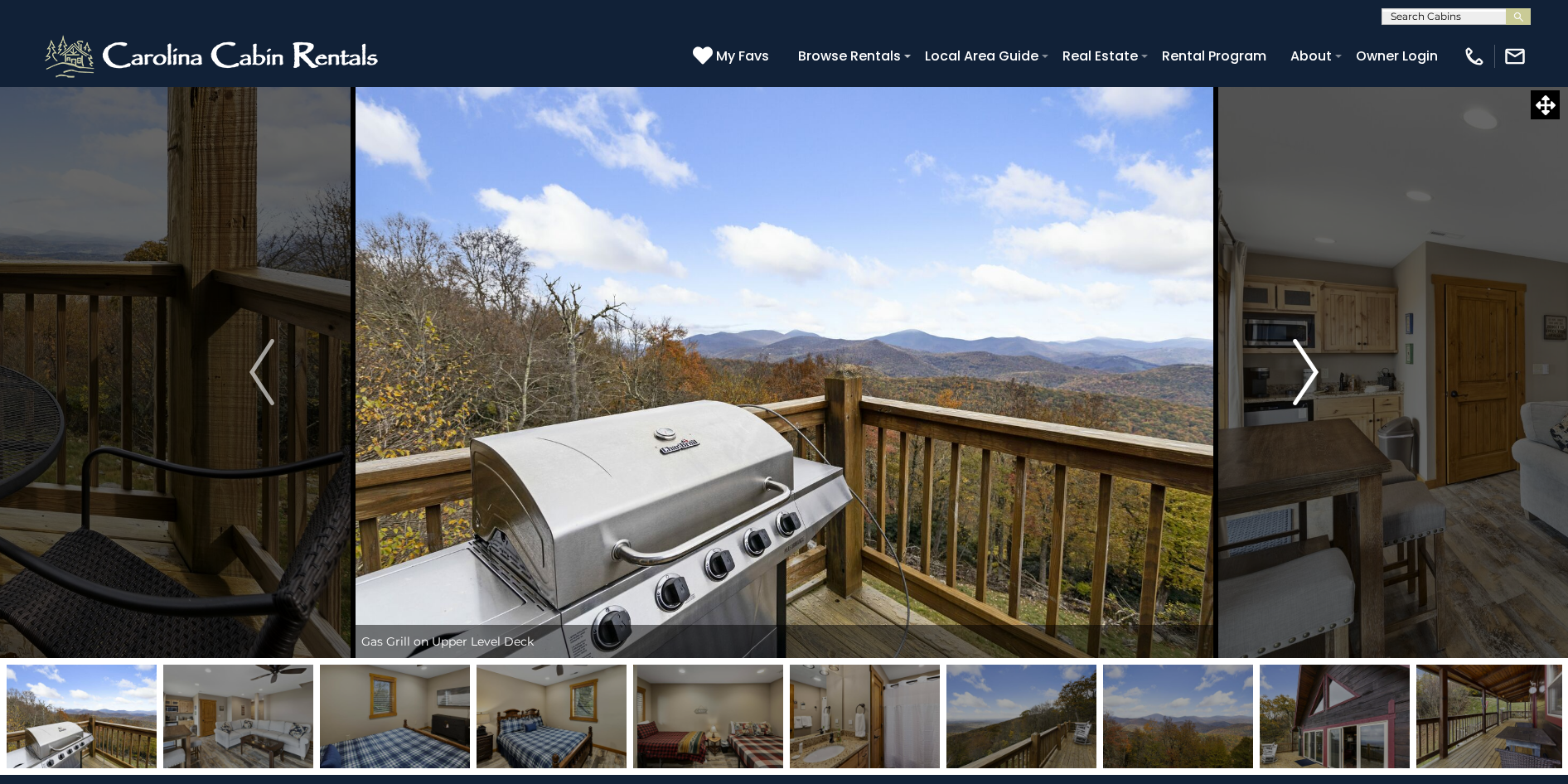
click at [1300, 378] on img "Next" at bounding box center [1305, 372] width 25 height 66
